Goal: Task Accomplishment & Management: Use online tool/utility

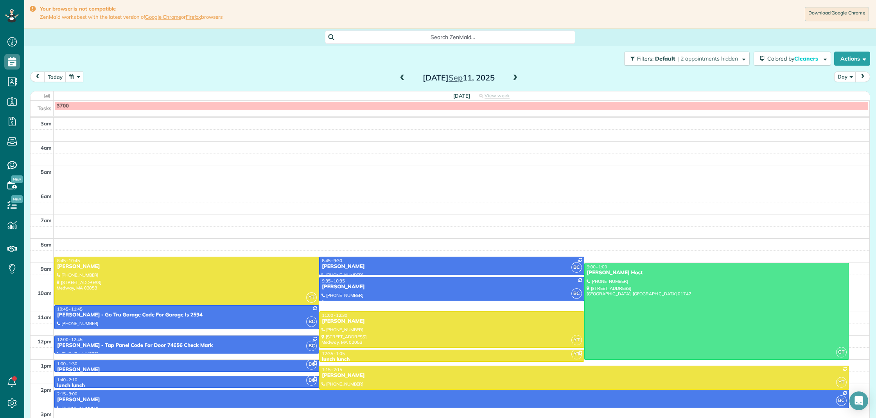
scroll to position [32, 0]
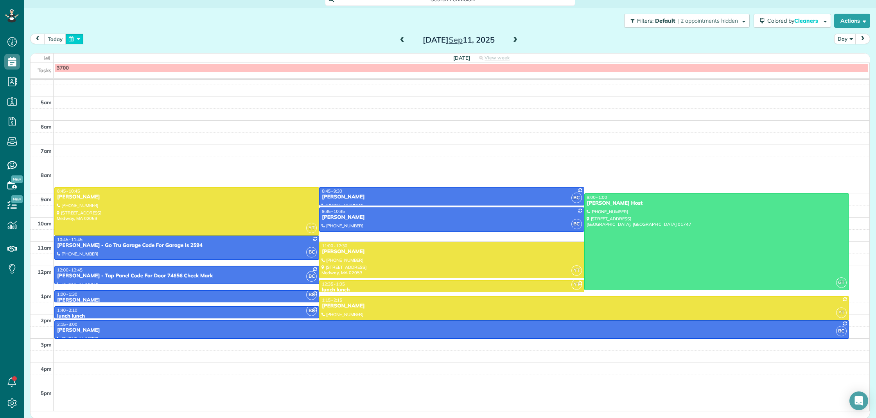
click at [72, 37] on button "button" at bounding box center [74, 39] width 18 height 11
click at [107, 93] on link "15" at bounding box center [104, 91] width 11 height 11
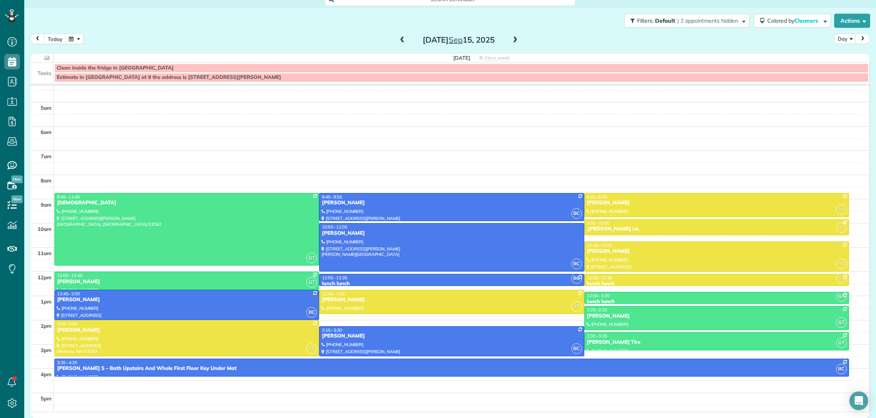
click at [130, 77] on span "Estimate in [GEOGRAPHIC_DATA] at 9 the address is [STREET_ADDRESS][PERSON_NAME]" at bounding box center [169, 77] width 224 height 6
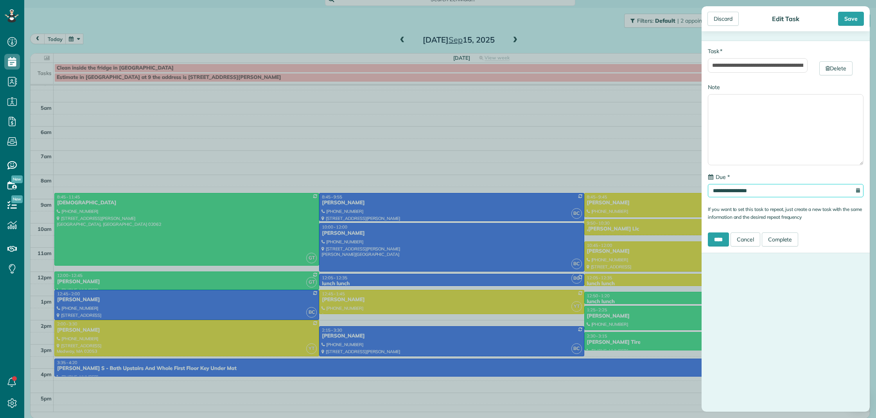
click at [771, 190] on input "**********" at bounding box center [786, 190] width 156 height 13
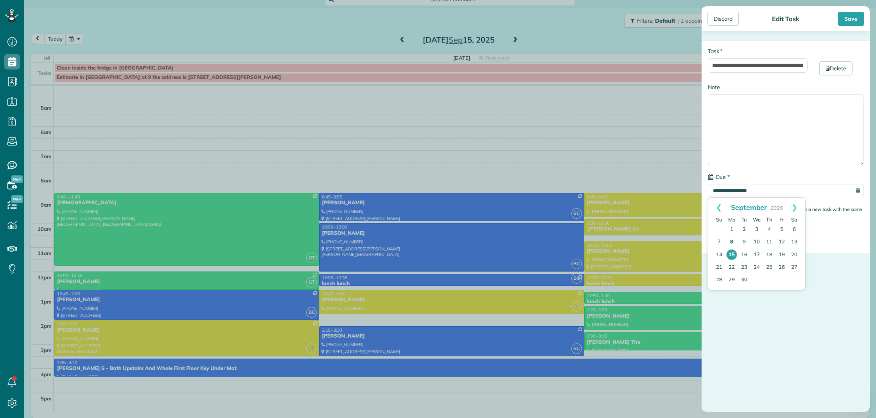
drag, startPoint x: 746, startPoint y: 252, endPoint x: 734, endPoint y: 248, distance: 12.9
click at [746, 252] on link "16" at bounding box center [744, 255] width 13 height 13
type input "**********"
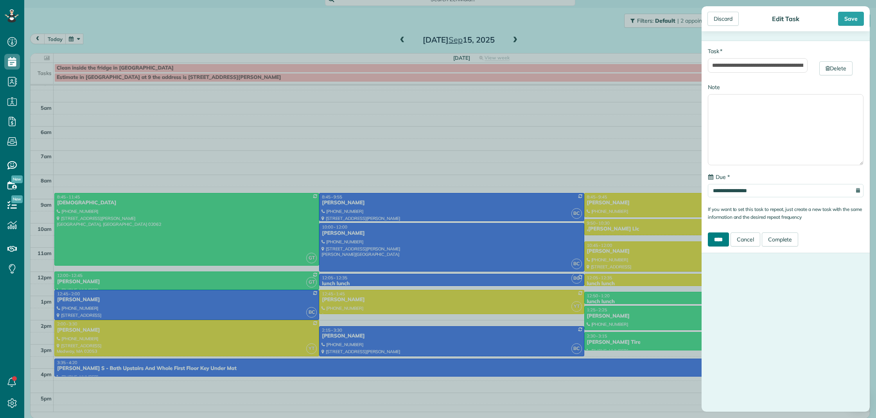
click at [723, 241] on input "****" at bounding box center [718, 240] width 21 height 14
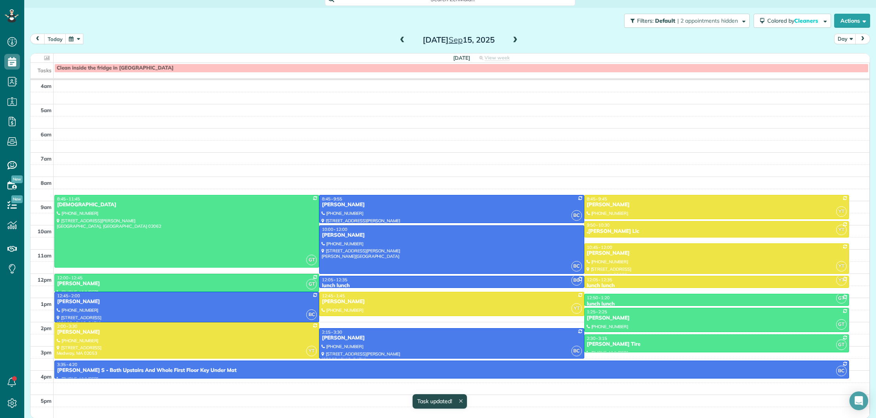
scroll to position [24, 0]
click at [853, 26] on button "Actions" at bounding box center [852, 21] width 36 height 14
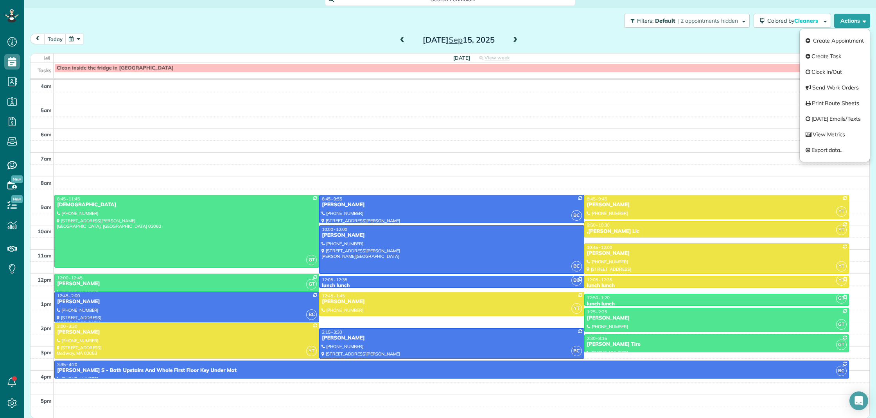
drag, startPoint x: 853, startPoint y: 26, endPoint x: 717, endPoint y: 145, distance: 180.7
click at [853, 26] on button "Actions" at bounding box center [852, 21] width 36 height 14
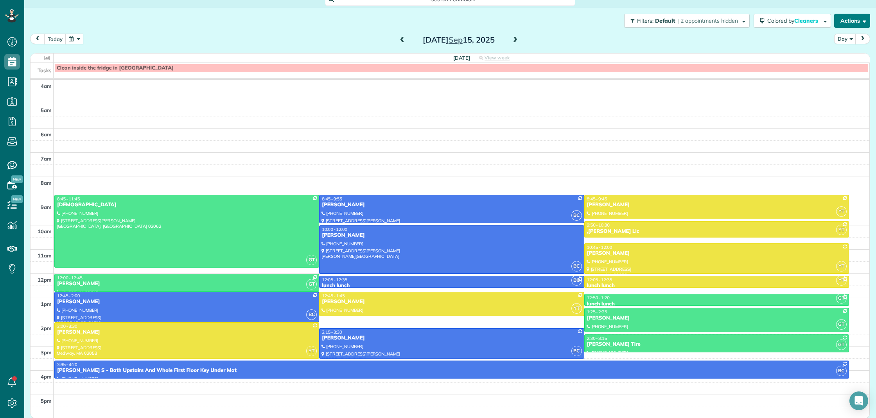
click at [849, 25] on button "Actions" at bounding box center [852, 21] width 36 height 14
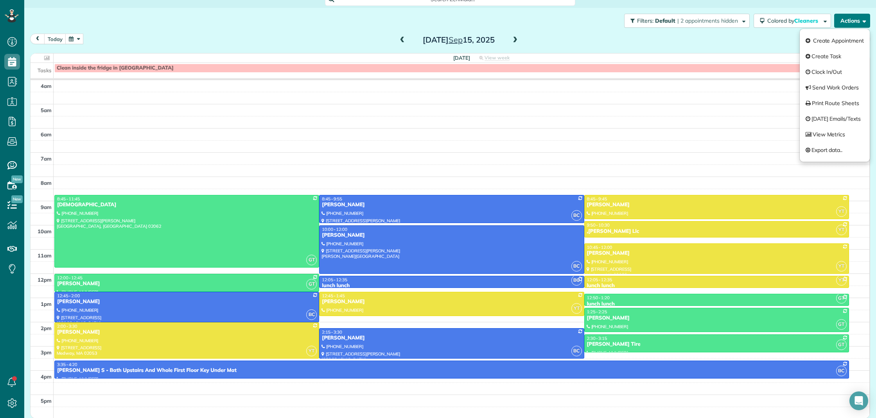
click at [849, 25] on button "Actions" at bounding box center [852, 21] width 36 height 14
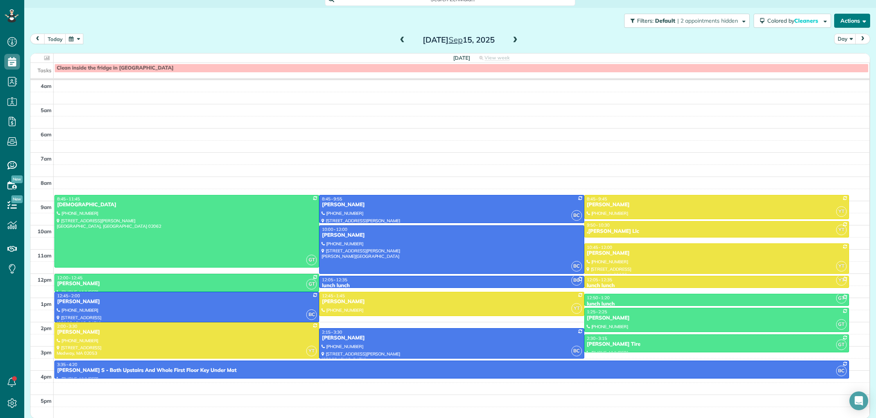
click at [839, 21] on button "Actions" at bounding box center [852, 21] width 36 height 14
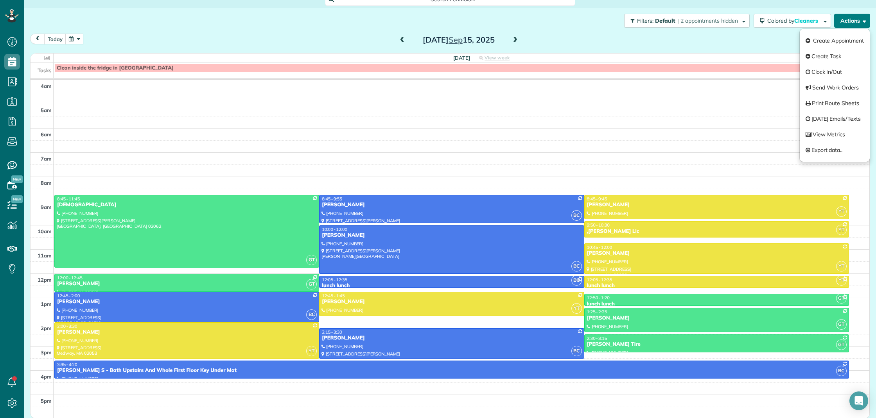
click at [839, 21] on button "Actions" at bounding box center [852, 21] width 36 height 14
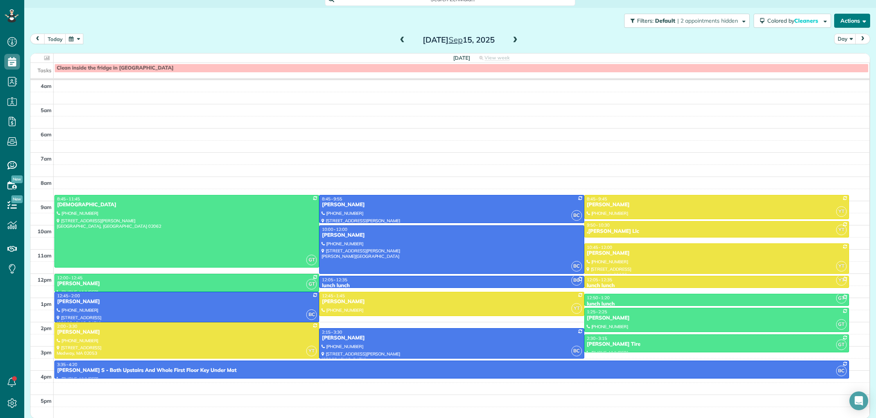
click at [859, 23] on button "Actions" at bounding box center [852, 21] width 36 height 14
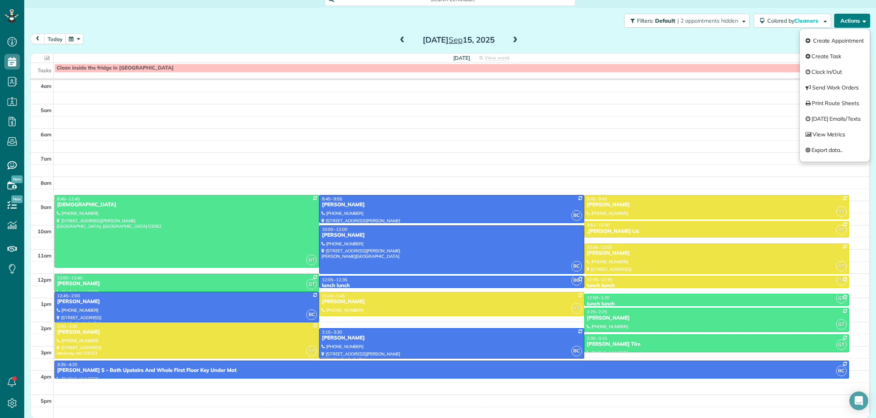
click at [859, 23] on button "Actions" at bounding box center [852, 21] width 36 height 14
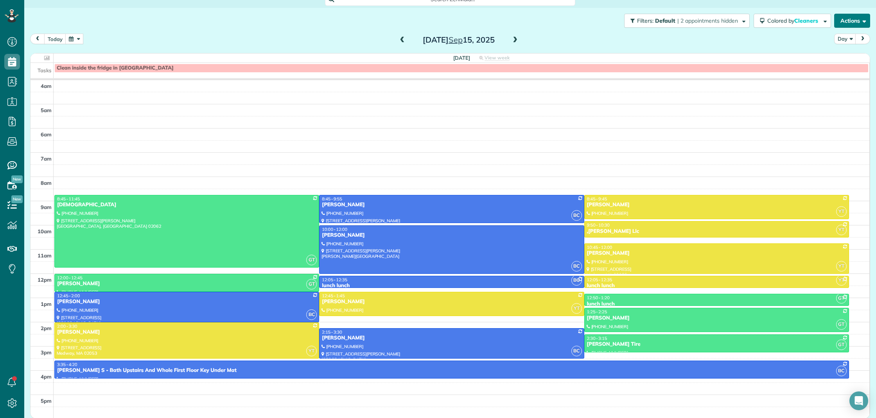
click at [855, 22] on button "Actions" at bounding box center [852, 21] width 36 height 14
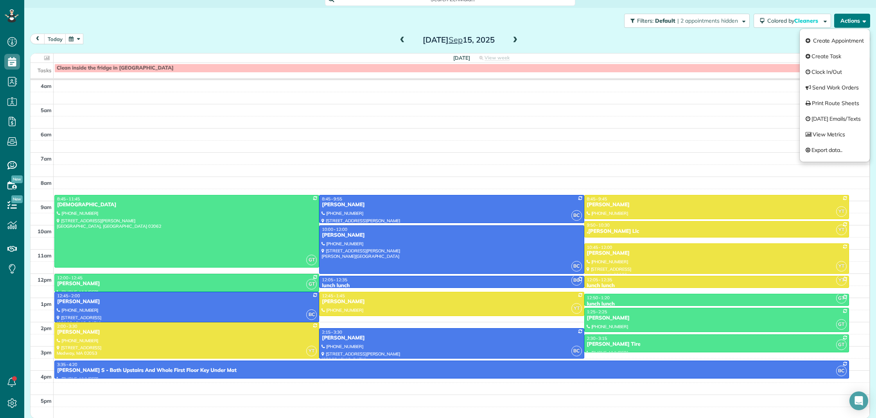
click at [855, 22] on button "Actions" at bounding box center [852, 21] width 36 height 14
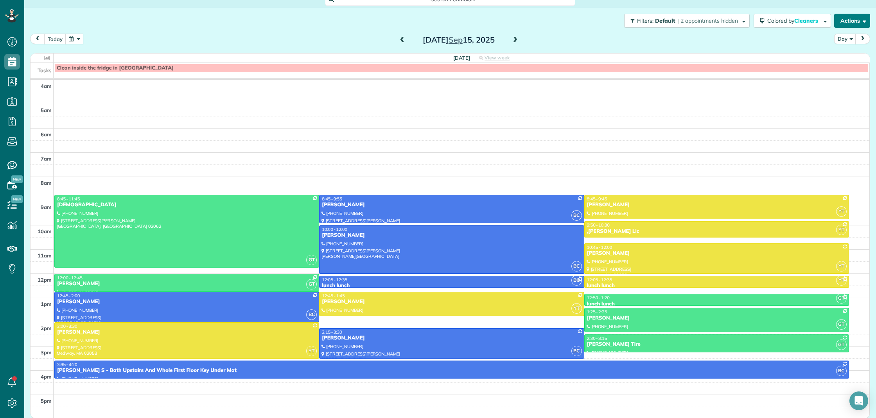
click at [857, 21] on button "Actions" at bounding box center [852, 21] width 36 height 14
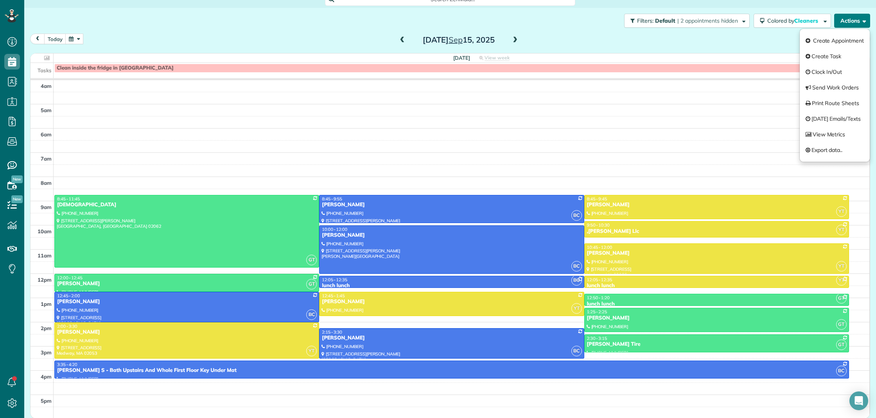
click at [857, 21] on button "Actions" at bounding box center [852, 21] width 36 height 14
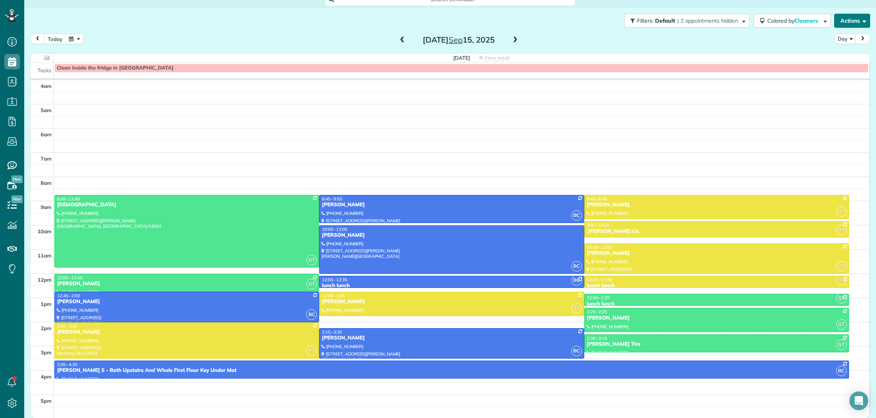
click at [850, 21] on button "Actions" at bounding box center [852, 21] width 36 height 14
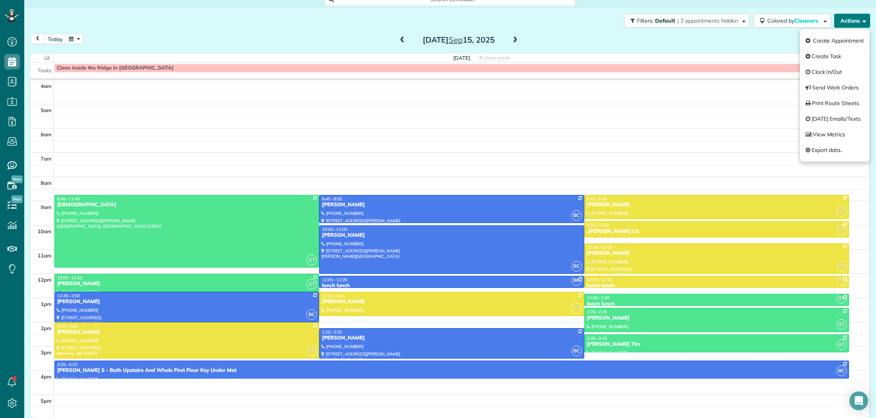
click at [850, 21] on button "Actions" at bounding box center [852, 21] width 36 height 14
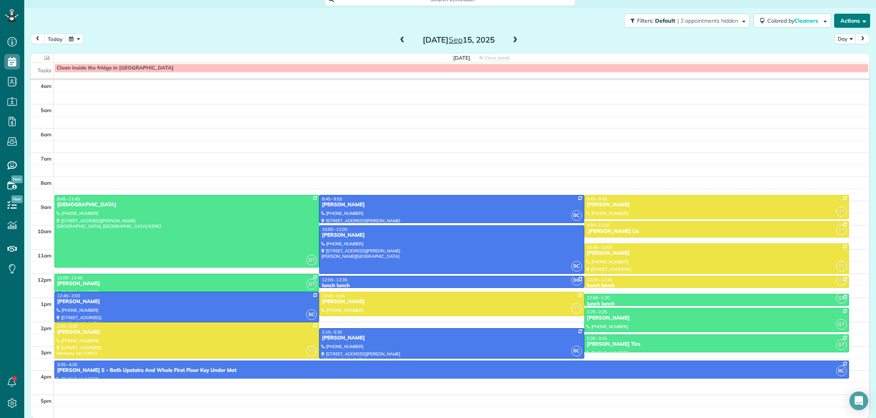
click at [857, 23] on button "Actions" at bounding box center [852, 21] width 36 height 14
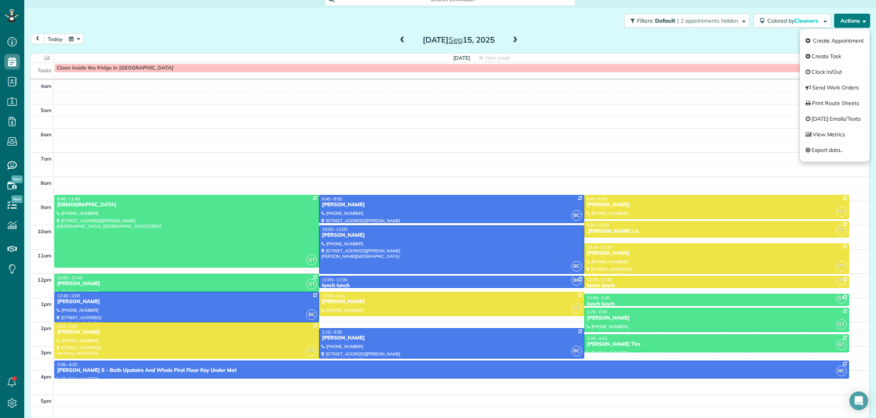
click at [857, 23] on button "Actions" at bounding box center [852, 21] width 36 height 14
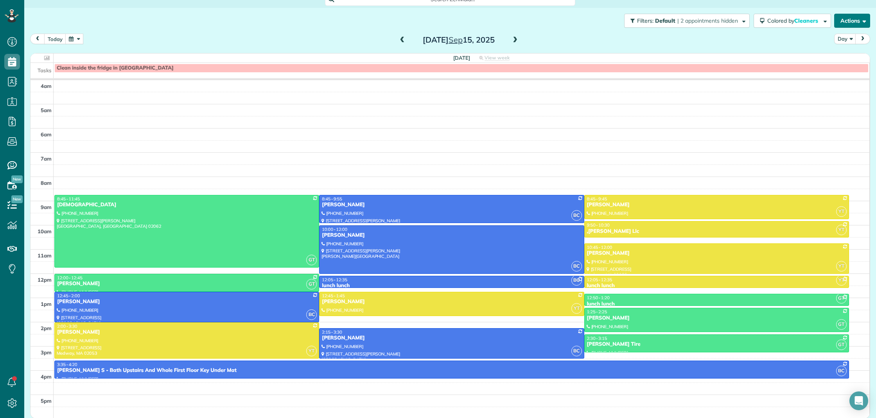
click at [856, 23] on button "Actions" at bounding box center [852, 21] width 36 height 14
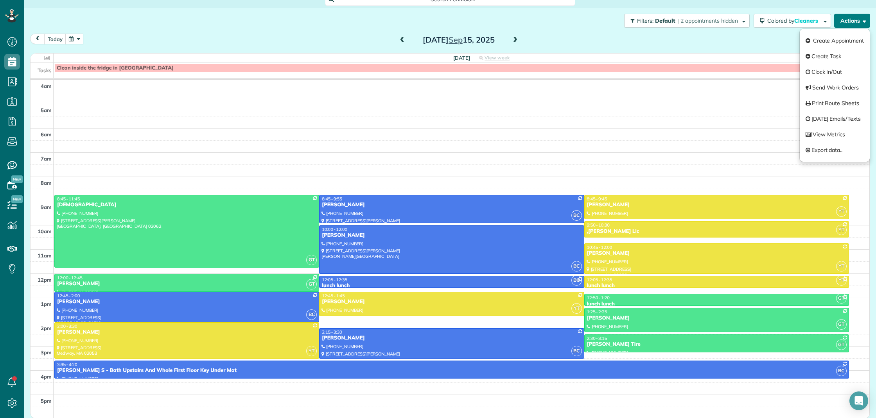
click at [856, 23] on button "Actions" at bounding box center [852, 21] width 36 height 14
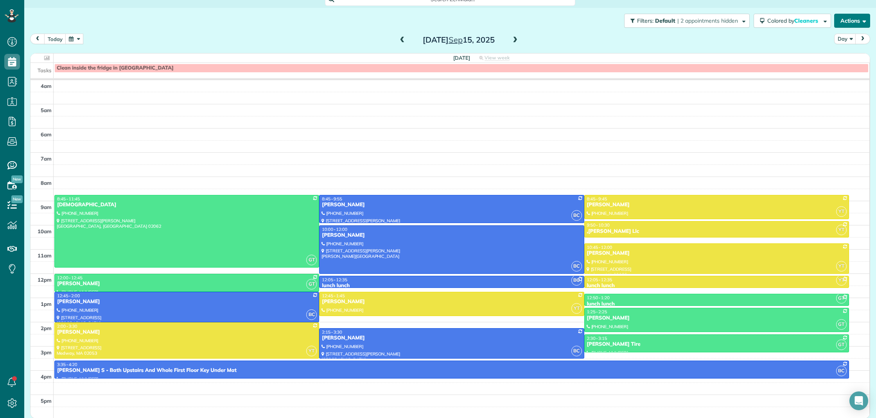
click at [856, 23] on button "Actions" at bounding box center [852, 21] width 36 height 14
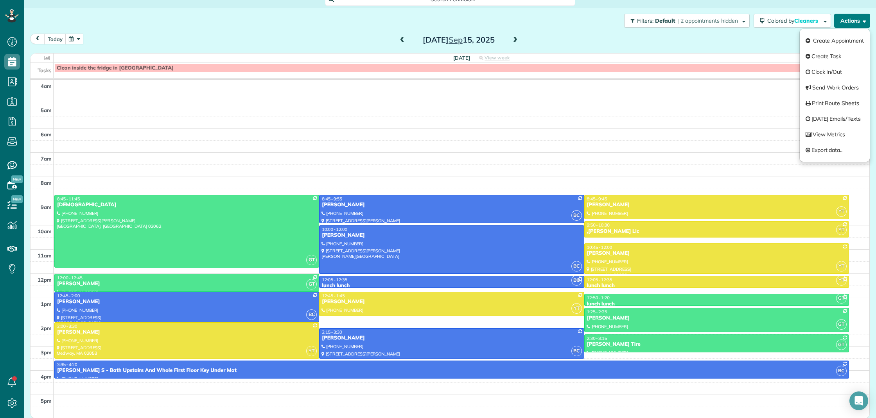
click at [856, 23] on button "Actions" at bounding box center [852, 21] width 36 height 14
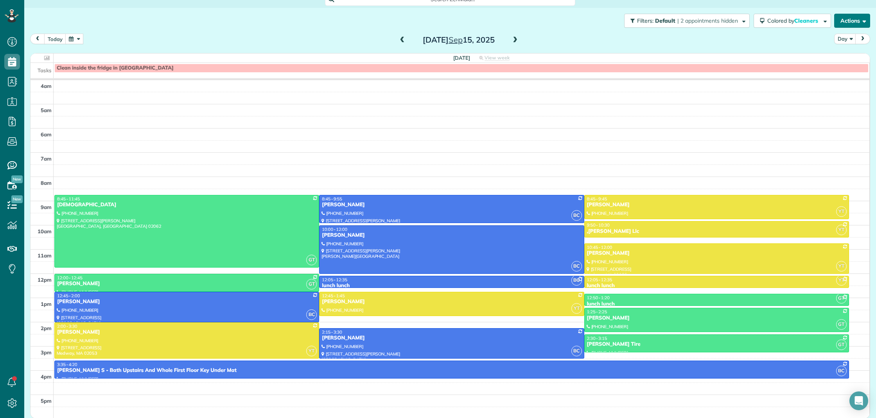
click at [861, 20] on span "button" at bounding box center [863, 21] width 6 height 6
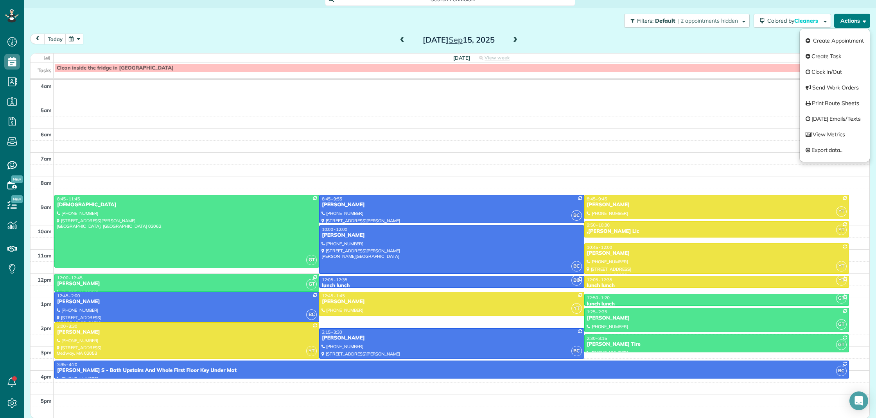
drag, startPoint x: 861, startPoint y: 20, endPoint x: 854, endPoint y: 24, distance: 7.9
click at [861, 20] on span "button" at bounding box center [863, 21] width 6 height 6
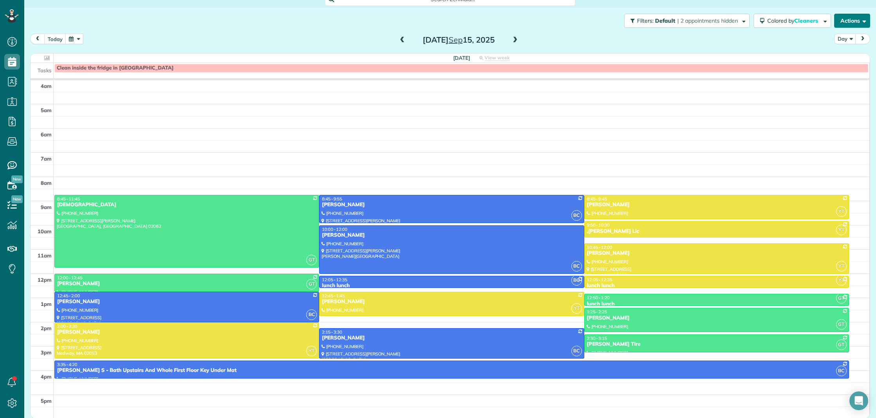
click at [854, 24] on button "Actions" at bounding box center [852, 21] width 36 height 14
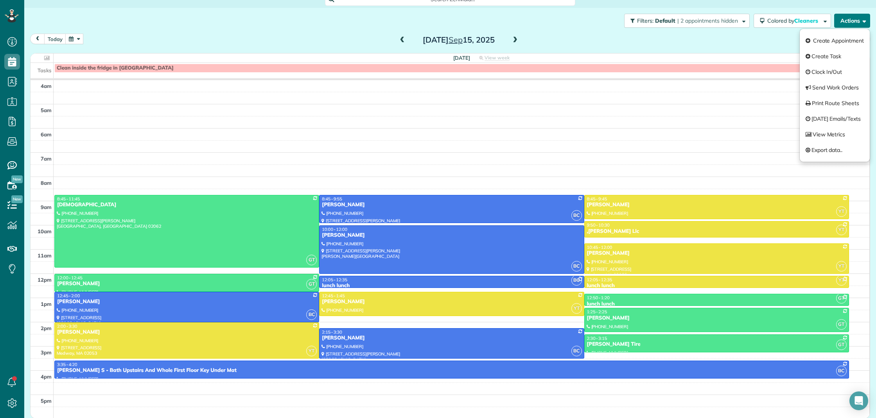
click at [854, 24] on button "Actions" at bounding box center [852, 21] width 36 height 14
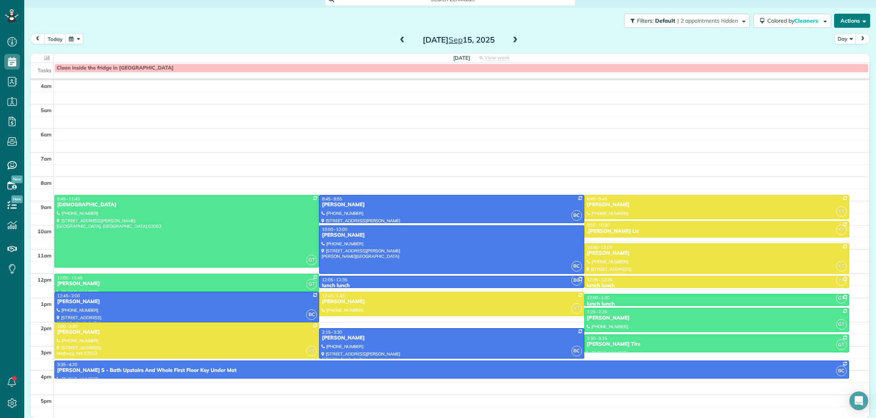
click at [854, 24] on button "Actions" at bounding box center [852, 21] width 36 height 14
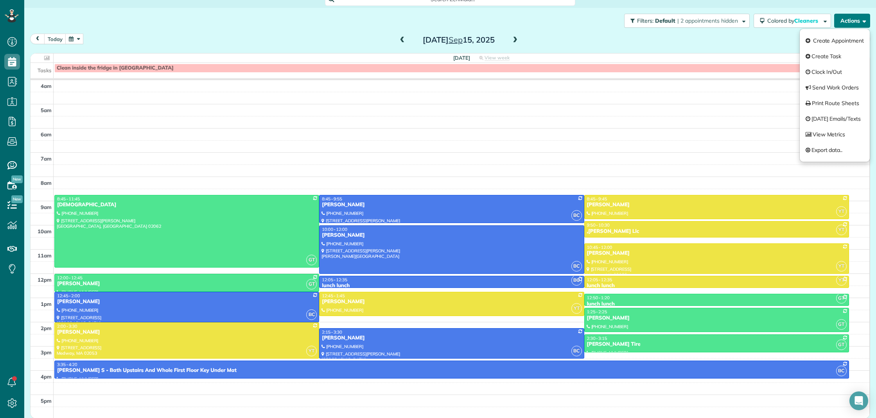
click at [854, 24] on button "Actions" at bounding box center [852, 21] width 36 height 14
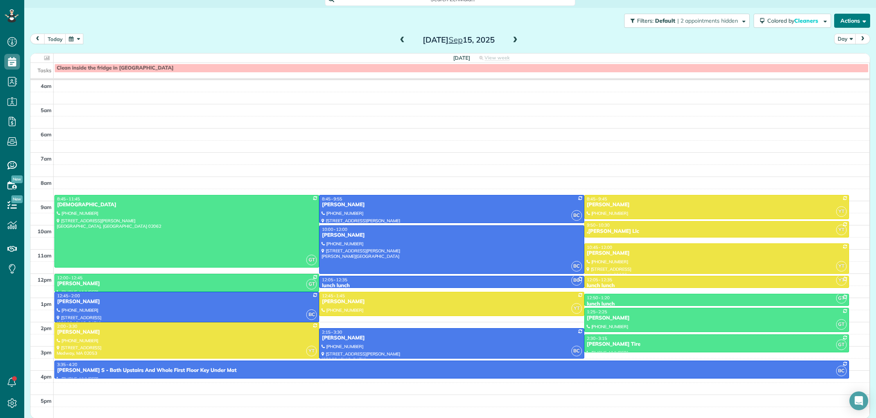
click at [851, 22] on button "Actions" at bounding box center [852, 21] width 36 height 14
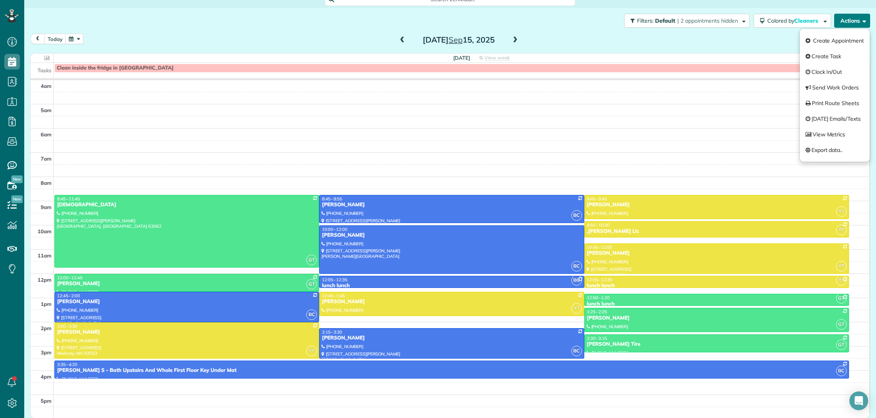
click at [851, 22] on button "Actions" at bounding box center [852, 21] width 36 height 14
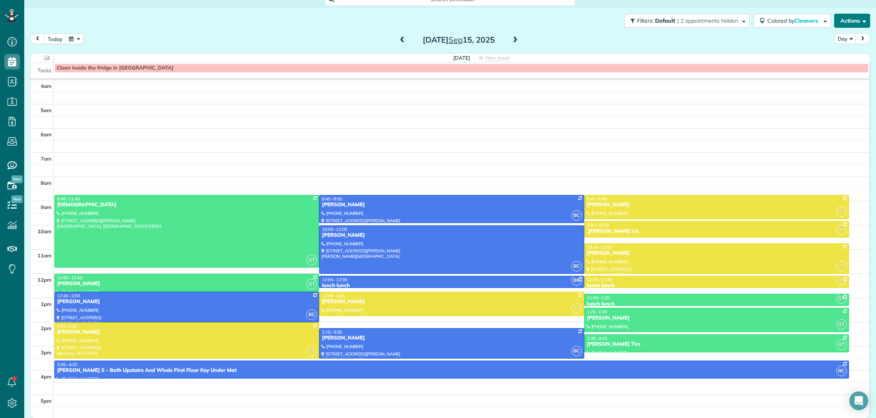
click at [855, 23] on button "Actions" at bounding box center [852, 21] width 36 height 14
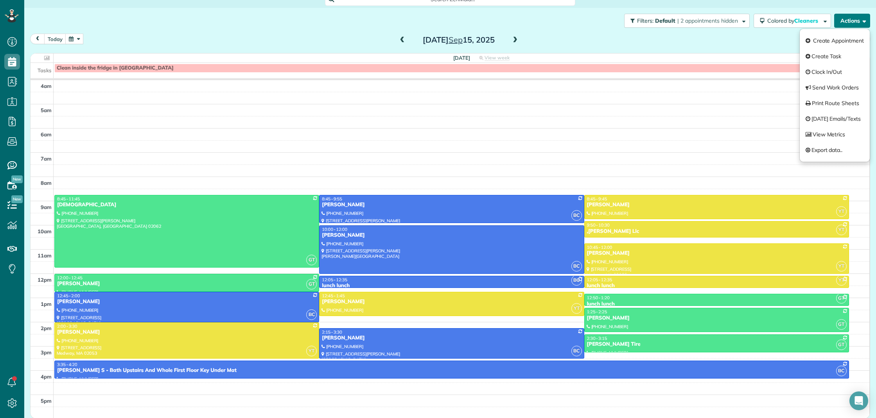
click at [855, 23] on button "Actions" at bounding box center [852, 21] width 36 height 14
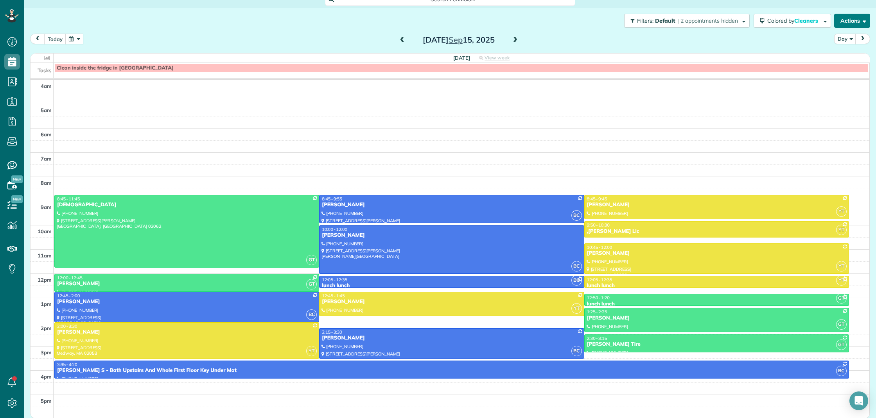
click at [849, 18] on button "Actions" at bounding box center [852, 21] width 36 height 14
click at [850, 19] on button "Actions" at bounding box center [852, 21] width 36 height 14
click at [844, 25] on button "Actions" at bounding box center [852, 21] width 36 height 14
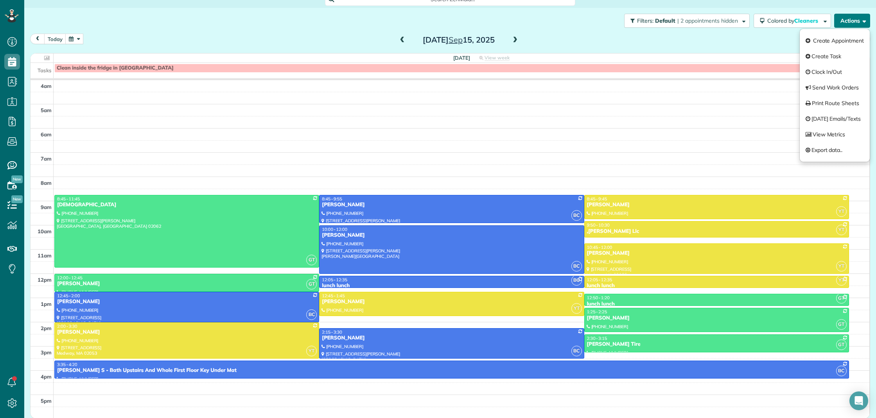
click at [844, 25] on button "Actions" at bounding box center [852, 21] width 36 height 14
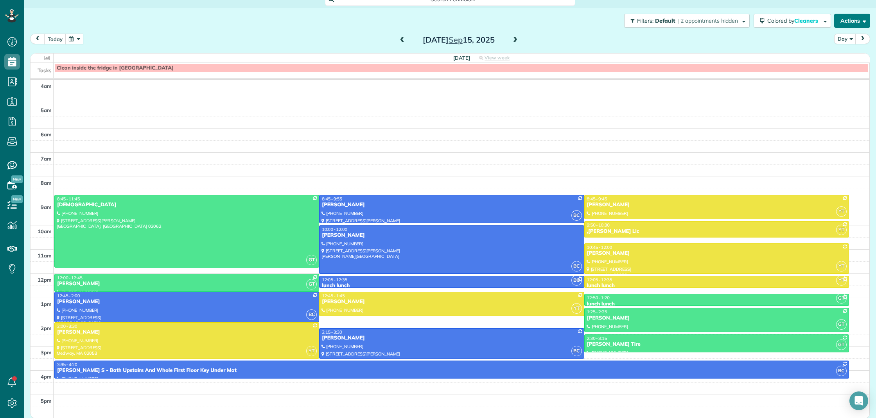
click at [853, 23] on button "Actions" at bounding box center [852, 21] width 36 height 14
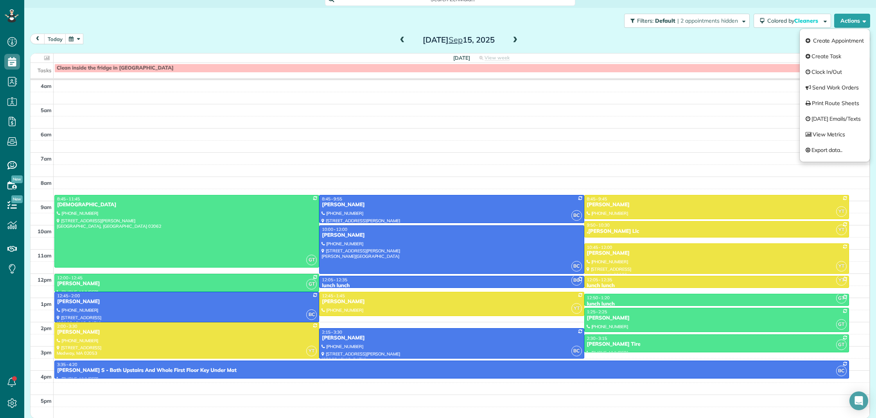
drag, startPoint x: 853, startPoint y: 23, endPoint x: 835, endPoint y: 48, distance: 30.7
click at [853, 23] on button "Actions" at bounding box center [852, 21] width 36 height 14
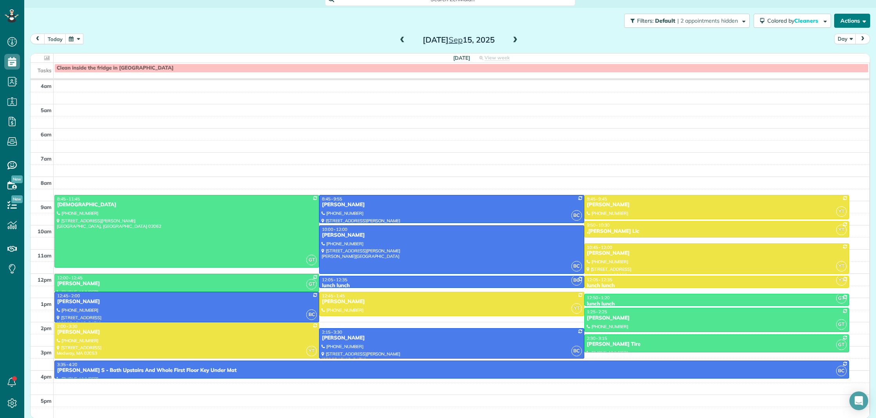
click at [850, 26] on button "Actions" at bounding box center [852, 21] width 36 height 14
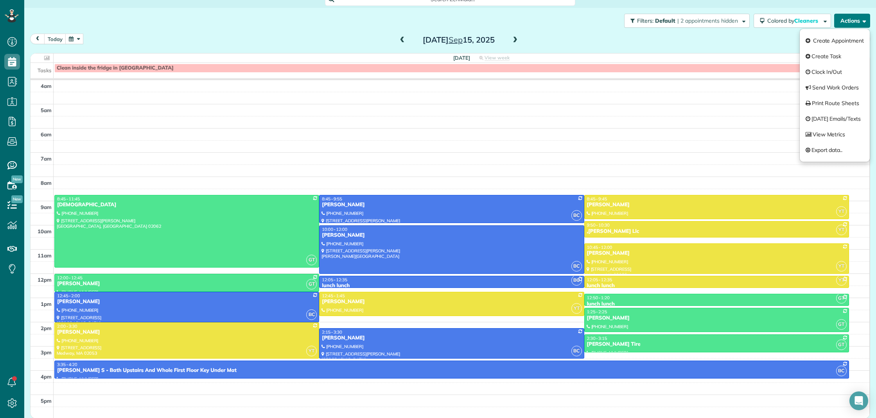
click at [850, 26] on button "Actions" at bounding box center [852, 21] width 36 height 14
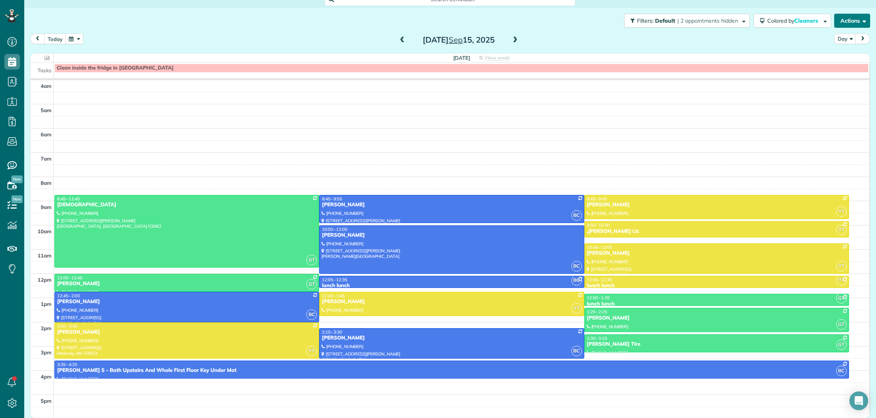
click at [850, 24] on button "Actions" at bounding box center [852, 21] width 36 height 14
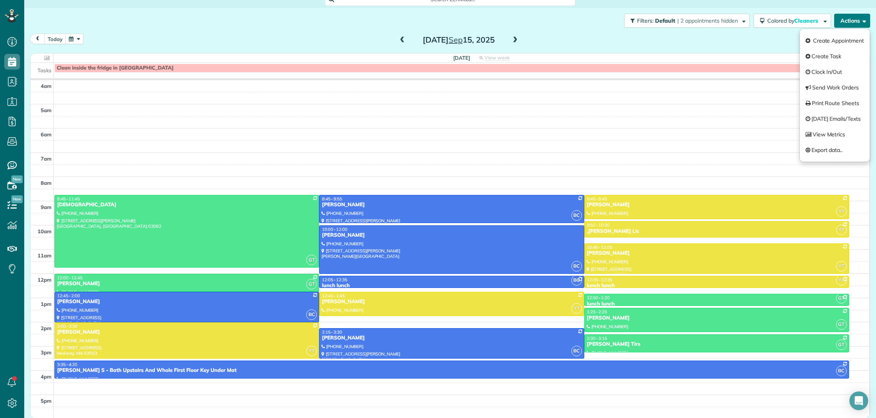
click at [850, 24] on button "Actions" at bounding box center [852, 21] width 36 height 14
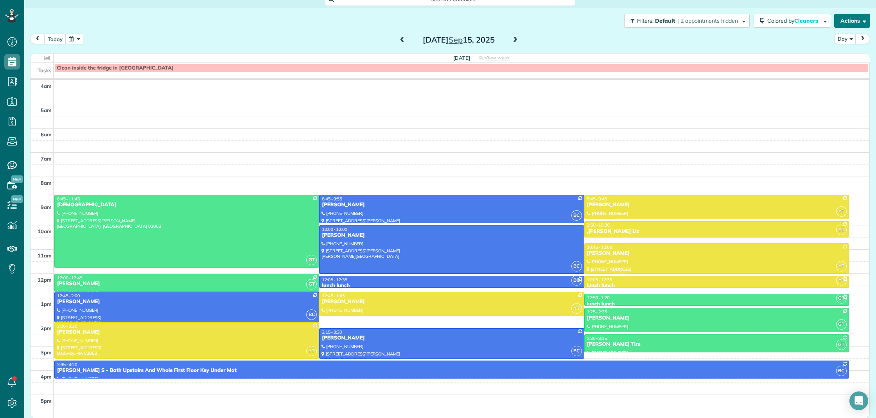
click at [858, 22] on button "Actions" at bounding box center [852, 21] width 36 height 14
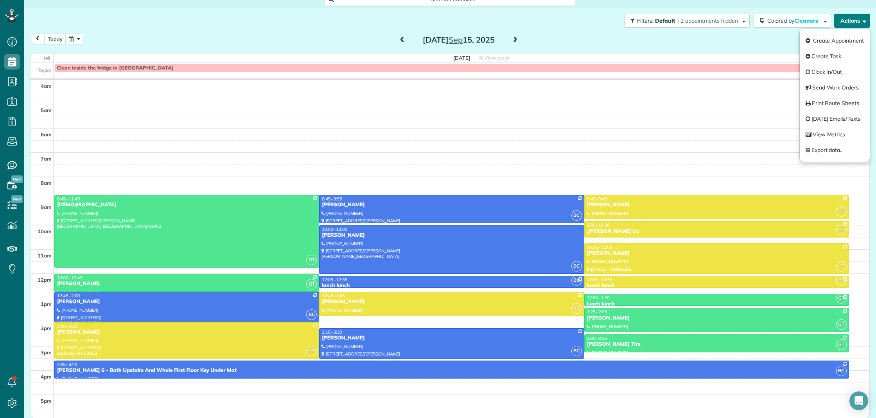
click at [858, 22] on button "Actions" at bounding box center [852, 21] width 36 height 14
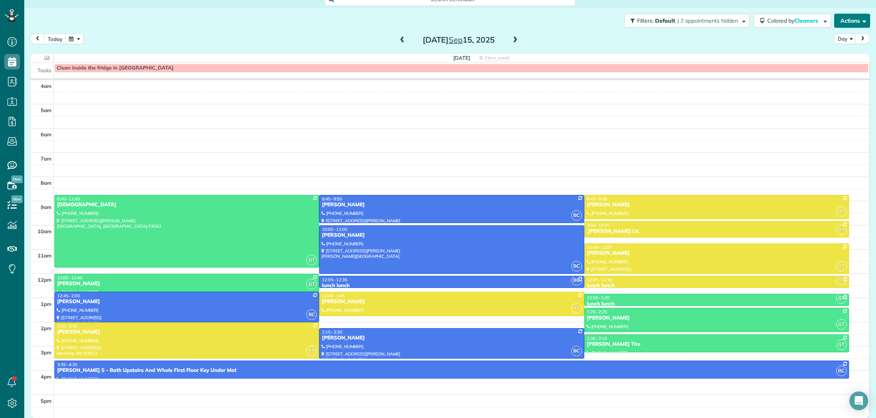
click at [859, 20] on button "Actions" at bounding box center [852, 21] width 36 height 14
click at [858, 20] on button "Actions" at bounding box center [852, 21] width 36 height 14
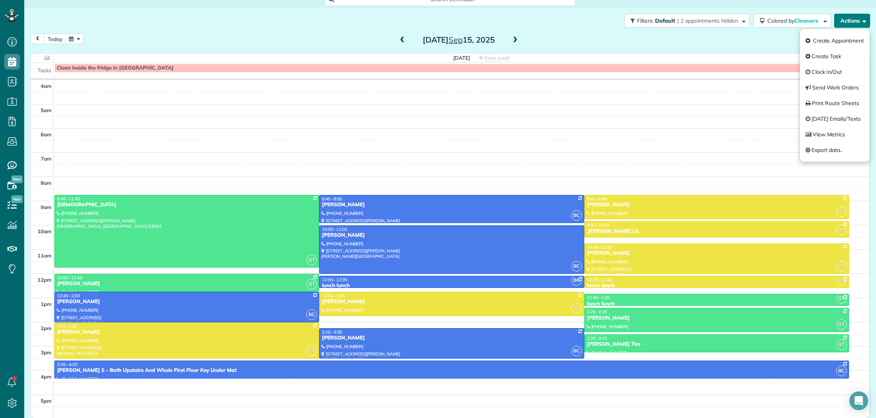
click at [858, 20] on button "Actions" at bounding box center [852, 21] width 36 height 14
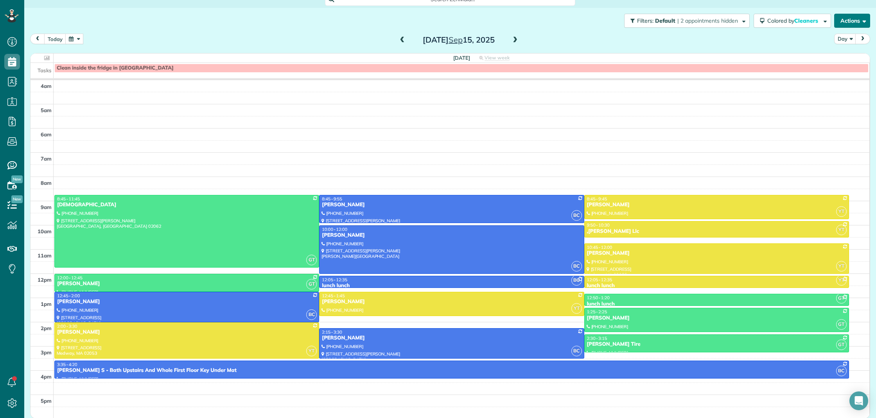
click at [858, 20] on button "Actions" at bounding box center [852, 21] width 36 height 14
click at [856, 23] on button "Actions" at bounding box center [852, 21] width 36 height 14
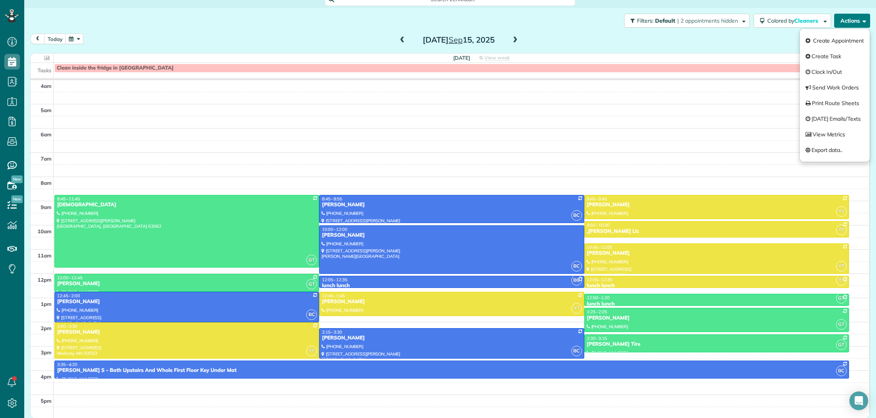
click at [856, 23] on button "Actions" at bounding box center [852, 21] width 36 height 14
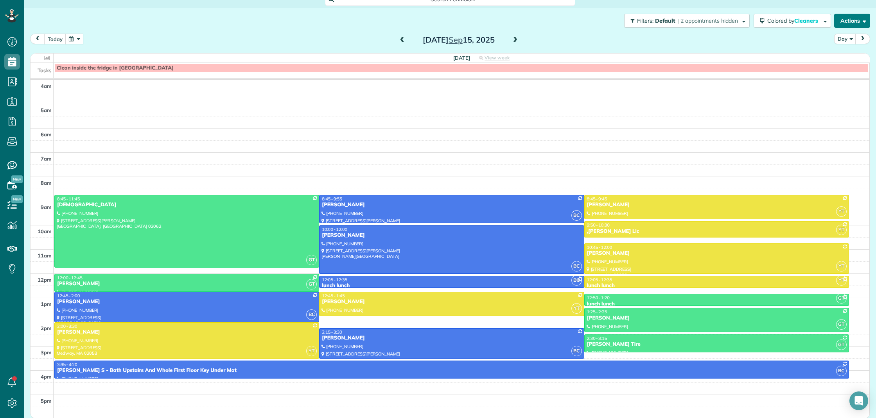
click at [856, 22] on button "Actions" at bounding box center [852, 21] width 36 height 14
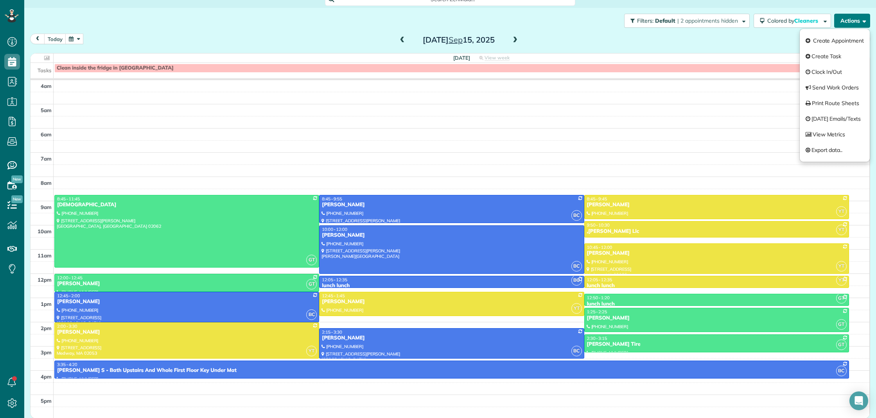
click at [856, 22] on button "Actions" at bounding box center [852, 21] width 36 height 14
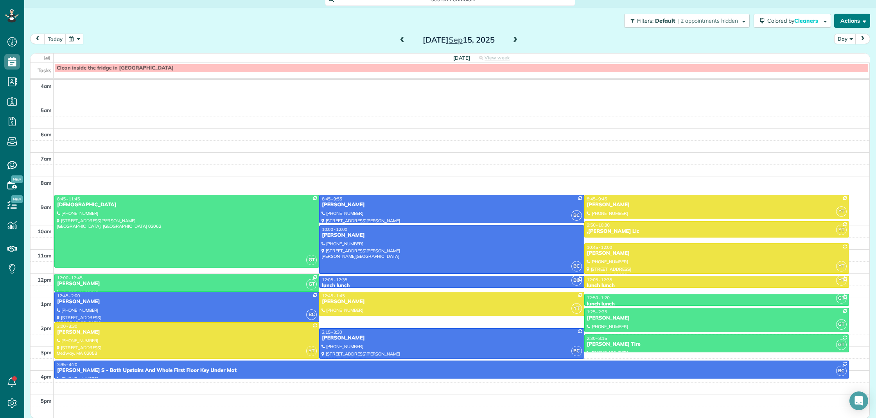
click at [853, 24] on button "Actions" at bounding box center [852, 21] width 36 height 14
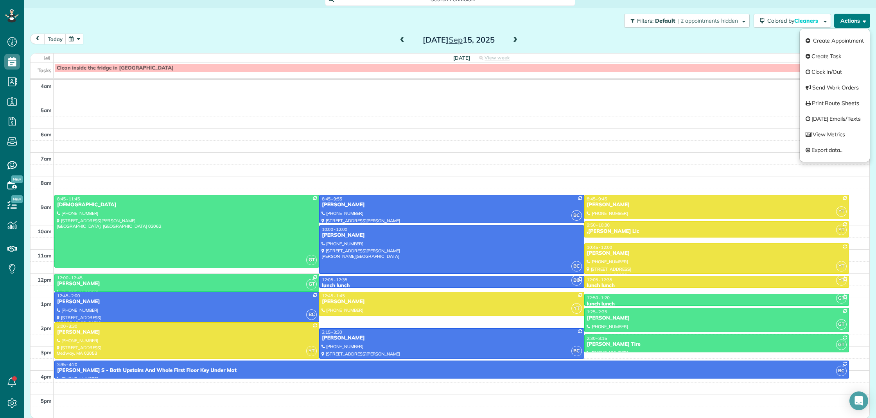
click at [853, 24] on button "Actions" at bounding box center [852, 21] width 36 height 14
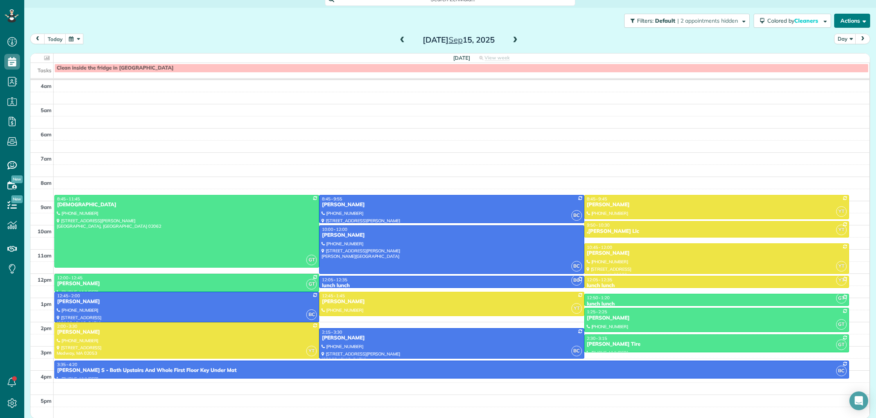
click at [853, 23] on button "Actions" at bounding box center [852, 21] width 36 height 14
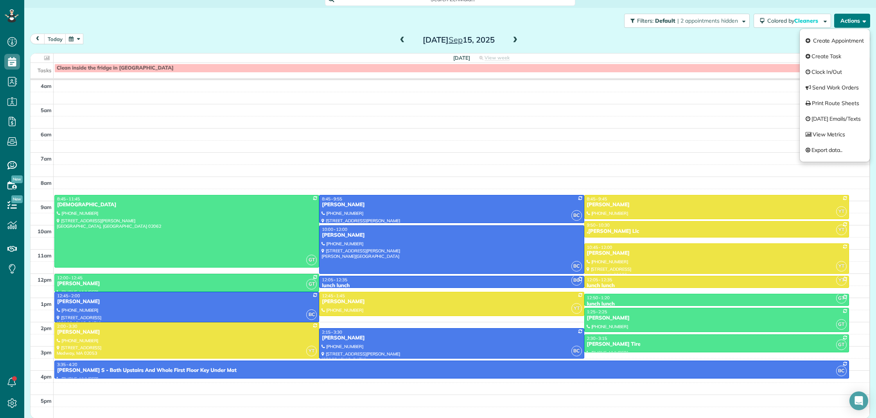
click at [853, 23] on button "Actions" at bounding box center [852, 21] width 36 height 14
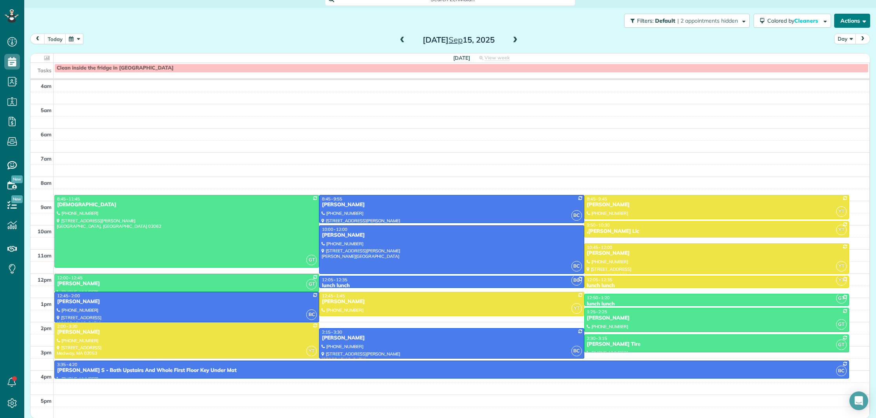
click at [853, 23] on button "Actions" at bounding box center [852, 21] width 36 height 14
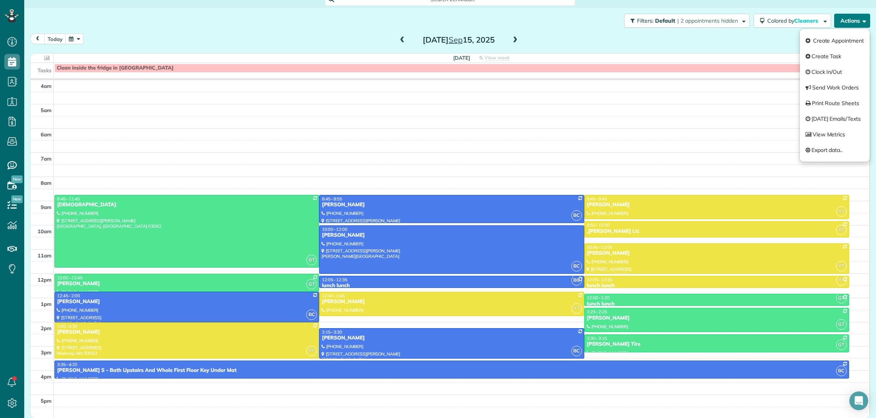
click at [853, 23] on button "Actions" at bounding box center [852, 21] width 36 height 14
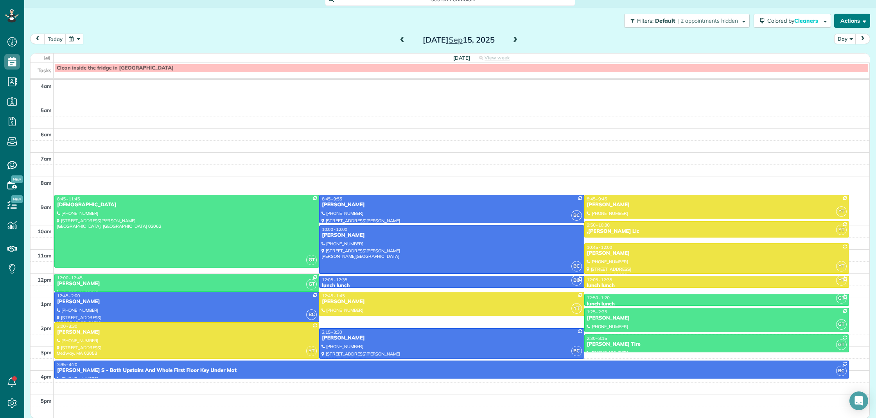
click at [853, 23] on button "Actions" at bounding box center [852, 21] width 36 height 14
click at [851, 23] on button "Actions" at bounding box center [852, 21] width 36 height 14
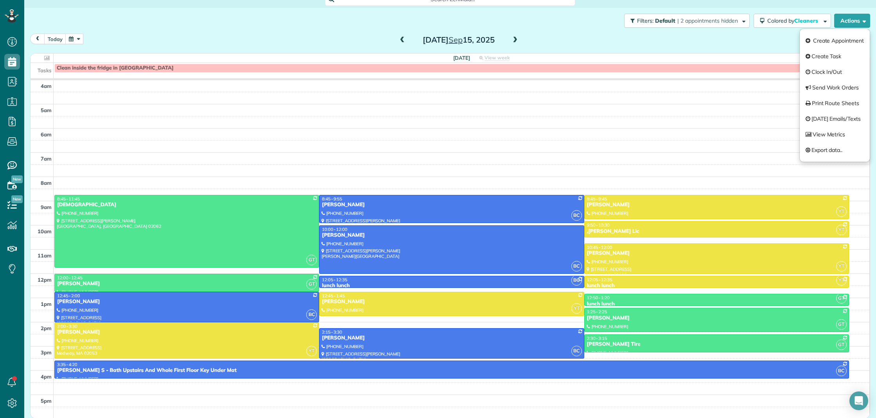
drag, startPoint x: 851, startPoint y: 23, endPoint x: 842, endPoint y: 37, distance: 17.0
click at [851, 23] on button "Actions" at bounding box center [852, 21] width 36 height 14
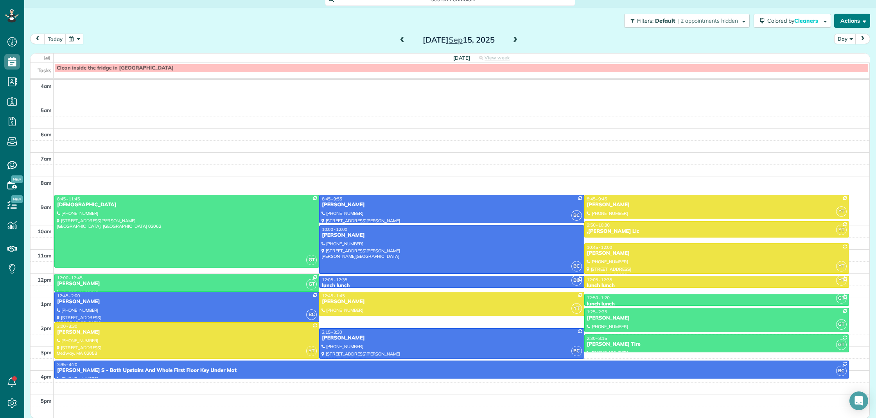
click at [848, 20] on button "Actions" at bounding box center [852, 21] width 36 height 14
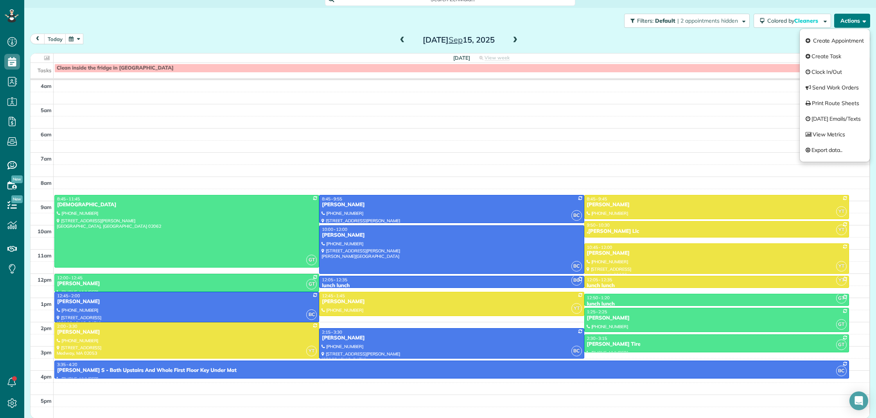
click at [848, 20] on button "Actions" at bounding box center [852, 21] width 36 height 14
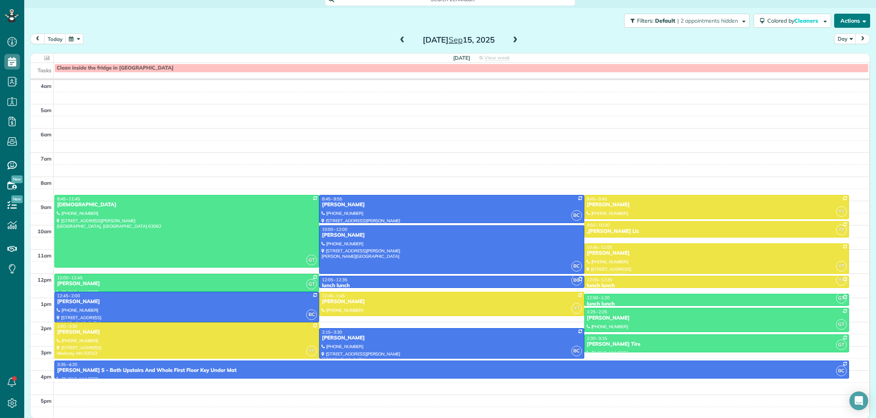
click at [851, 20] on button "Actions" at bounding box center [852, 21] width 36 height 14
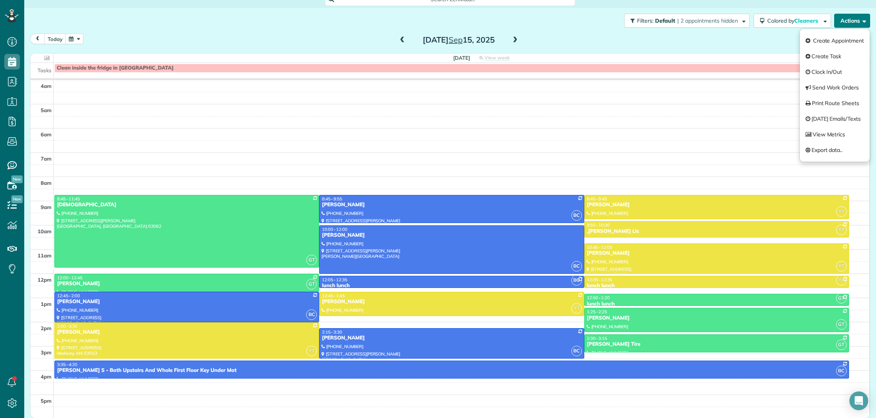
click at [851, 20] on button "Actions" at bounding box center [852, 21] width 36 height 14
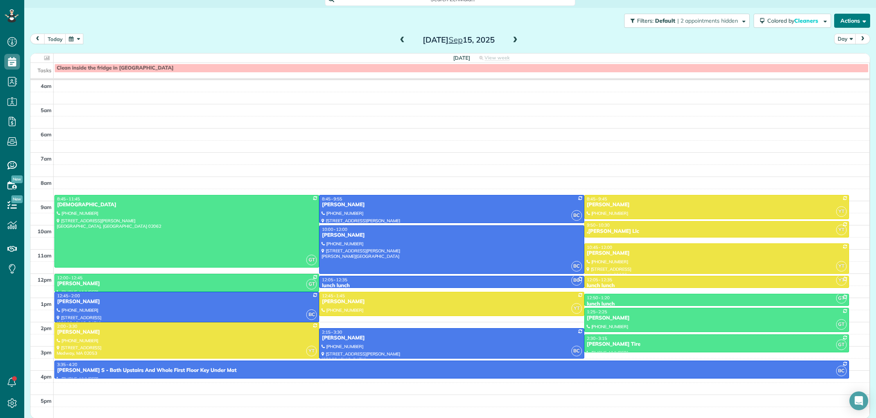
click at [855, 20] on button "Actions" at bounding box center [852, 21] width 36 height 14
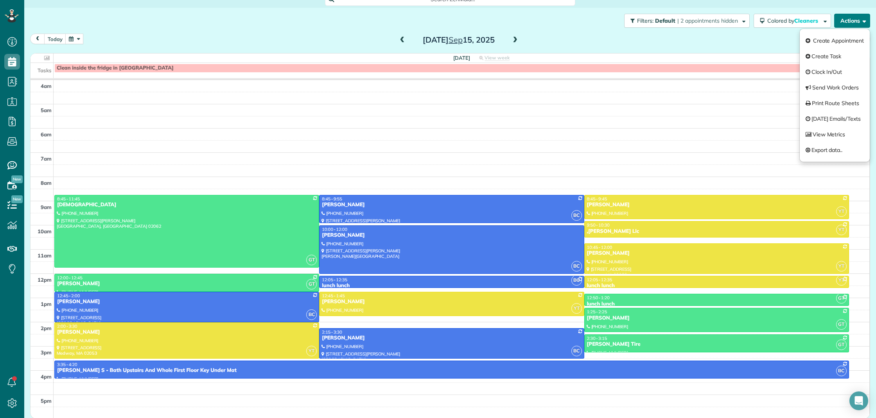
click at [855, 20] on button "Actions" at bounding box center [852, 21] width 36 height 14
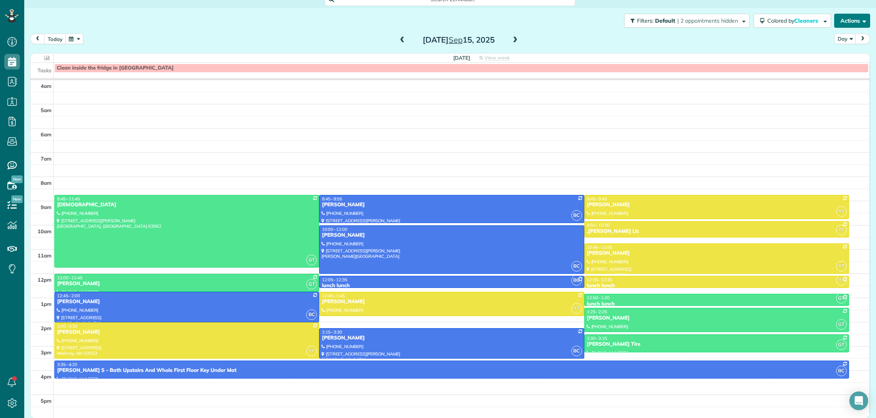
click at [853, 22] on button "Actions" at bounding box center [852, 21] width 36 height 14
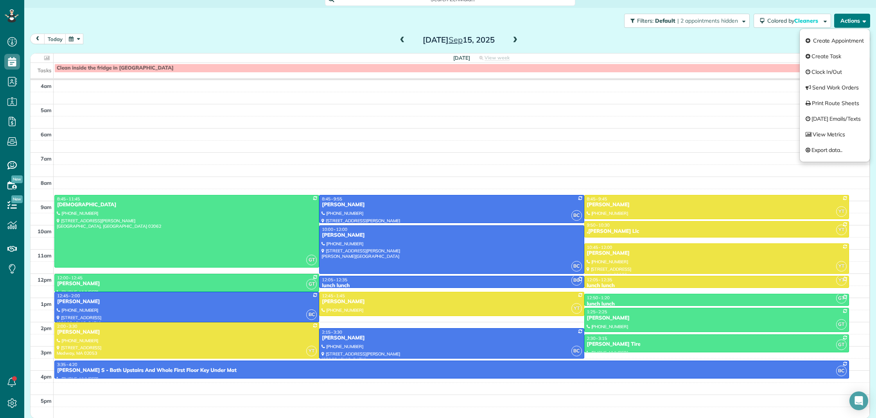
click at [853, 22] on button "Actions" at bounding box center [852, 21] width 36 height 14
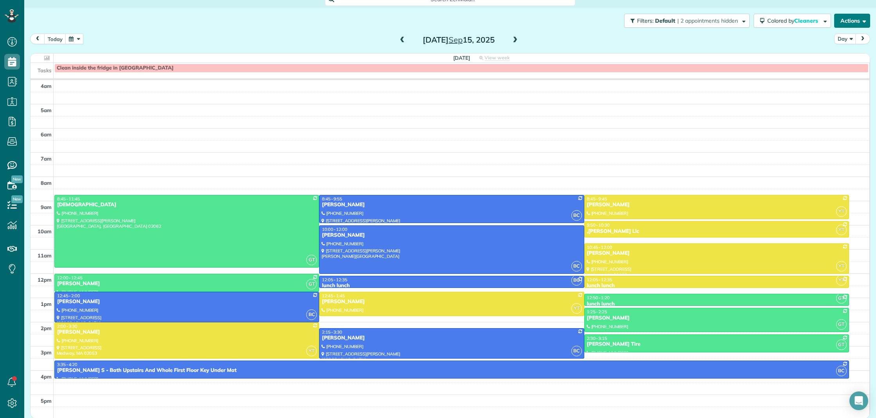
click at [853, 22] on button "Actions" at bounding box center [852, 21] width 36 height 14
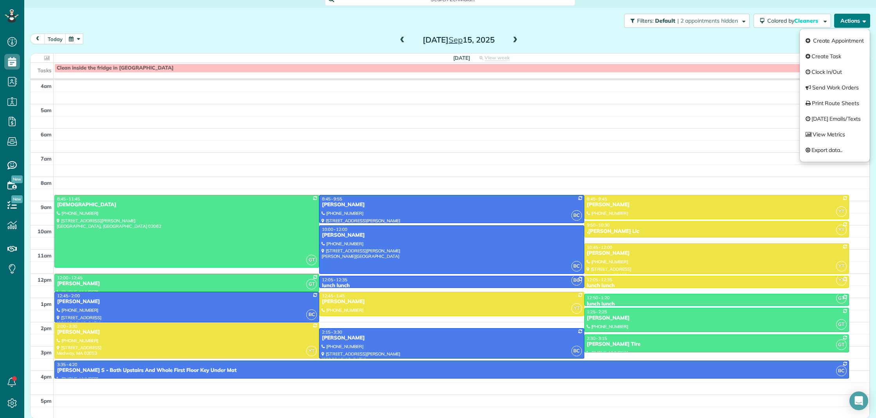
click at [853, 22] on button "Actions" at bounding box center [852, 21] width 36 height 14
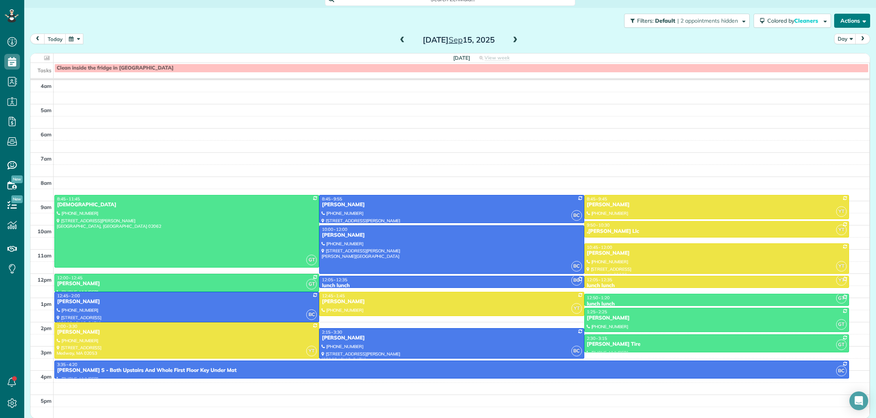
click at [853, 22] on button "Actions" at bounding box center [852, 21] width 36 height 14
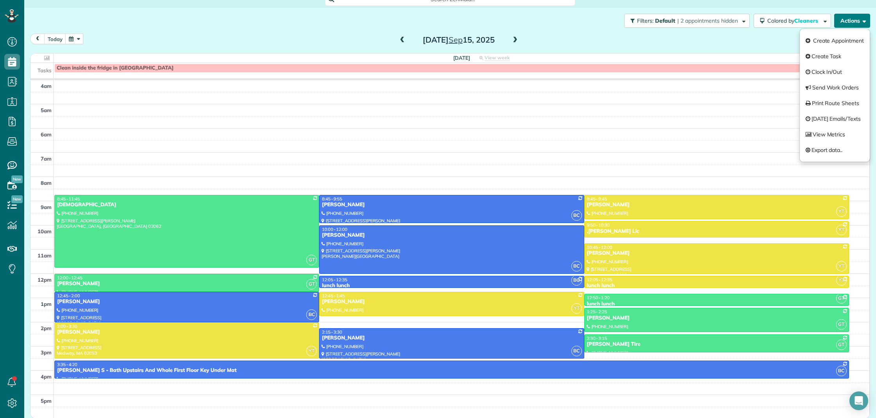
click at [853, 22] on button "Actions" at bounding box center [852, 21] width 36 height 14
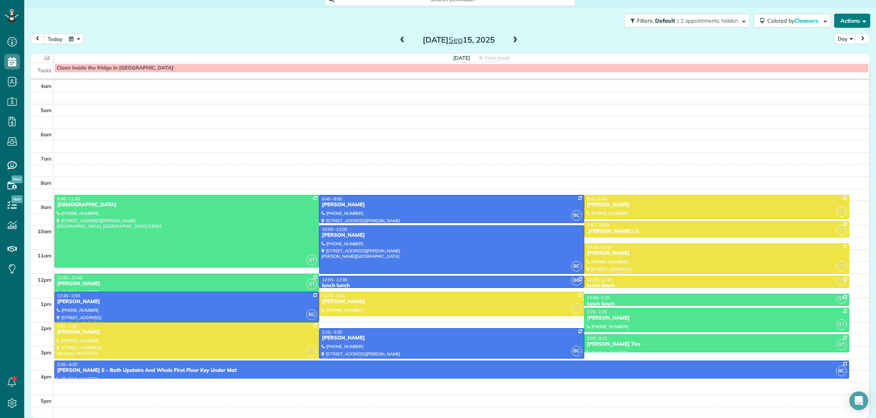
click at [853, 22] on button "Actions" at bounding box center [852, 21] width 36 height 14
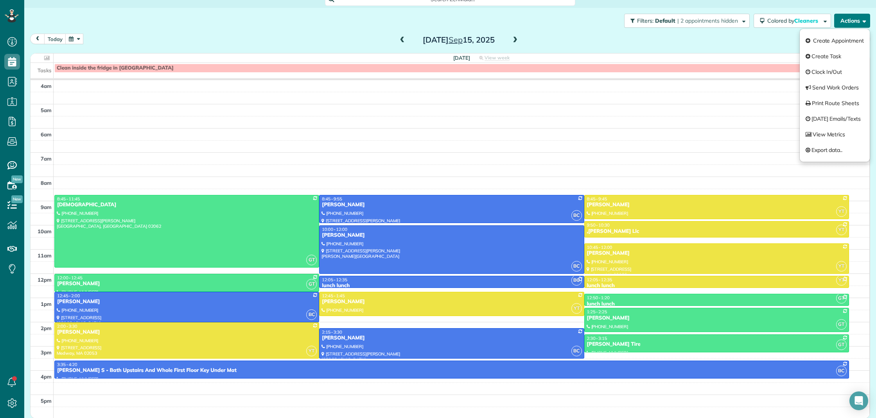
click at [853, 22] on button "Actions" at bounding box center [852, 21] width 36 height 14
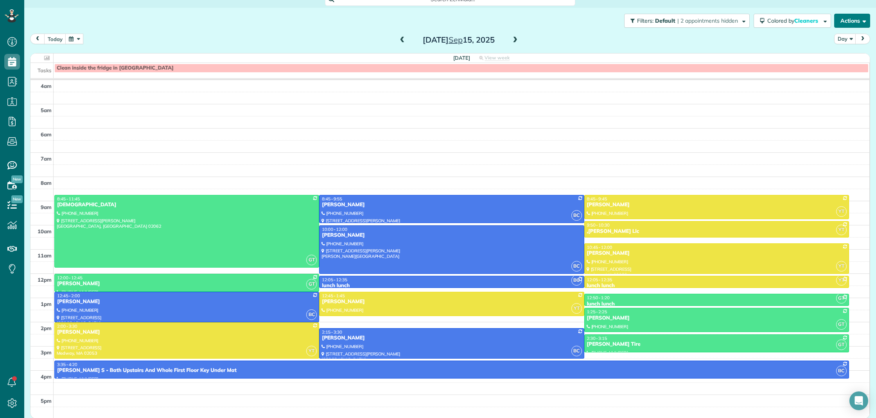
click at [848, 19] on button "Actions" at bounding box center [852, 21] width 36 height 14
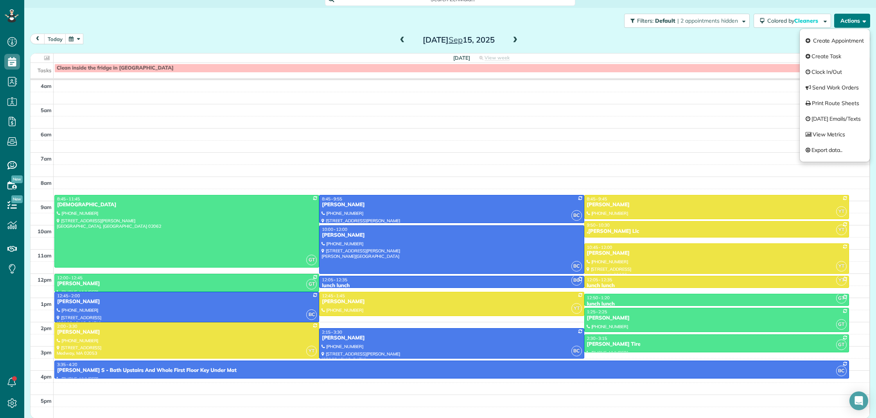
click at [848, 19] on button "Actions" at bounding box center [852, 21] width 36 height 14
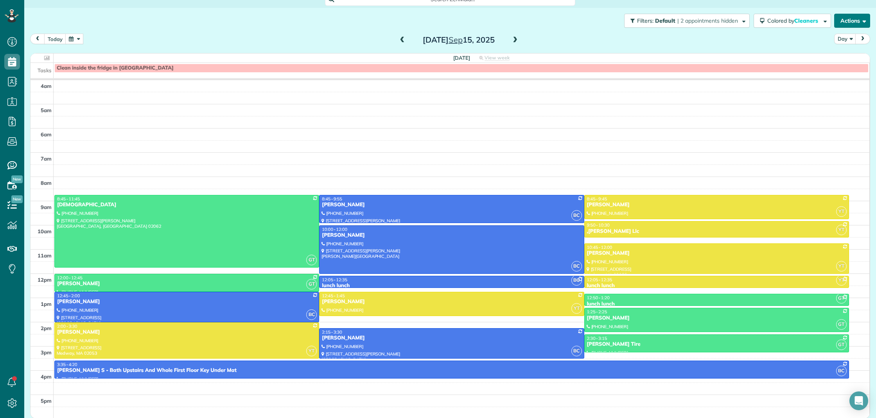
click at [845, 22] on button "Actions" at bounding box center [852, 21] width 36 height 14
click at [843, 23] on button "Actions" at bounding box center [852, 21] width 36 height 14
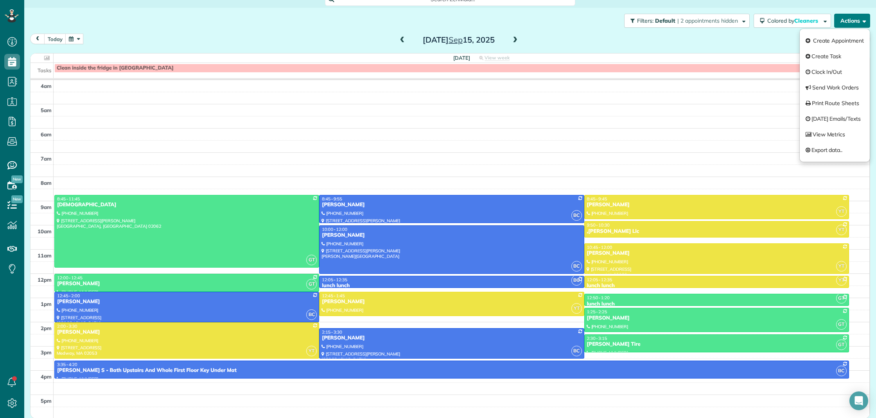
click at [843, 23] on button "Actions" at bounding box center [852, 21] width 36 height 14
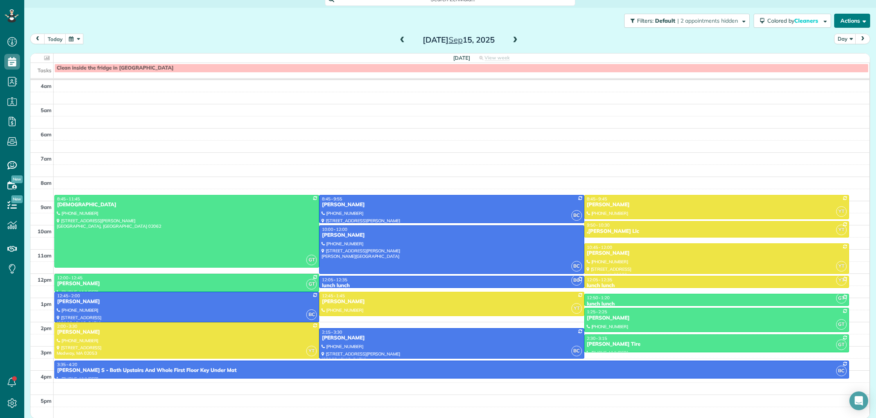
click at [843, 21] on button "Actions" at bounding box center [852, 21] width 36 height 14
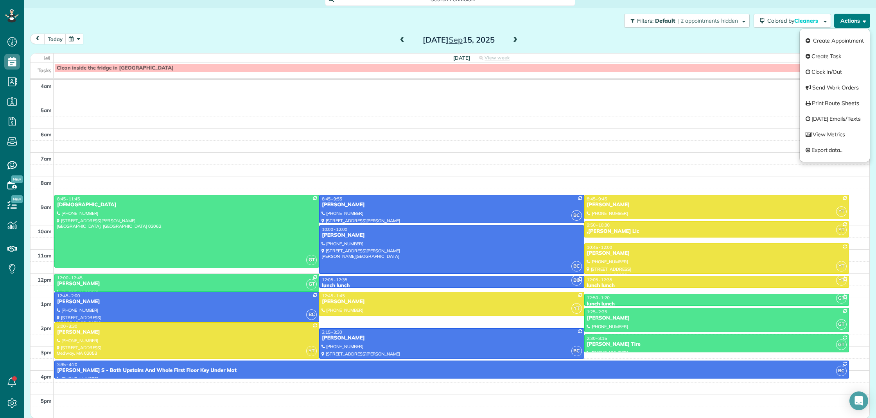
click at [843, 21] on button "Actions" at bounding box center [852, 21] width 36 height 14
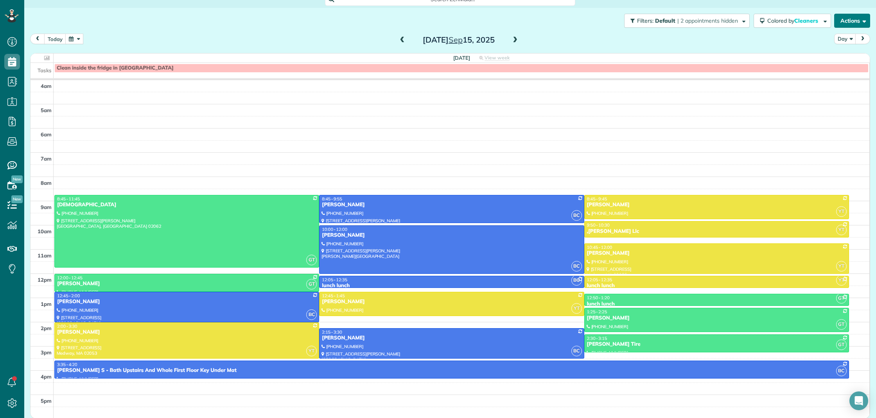
click at [844, 20] on button "Actions" at bounding box center [852, 21] width 36 height 14
click at [855, 23] on button "Actions" at bounding box center [852, 21] width 36 height 14
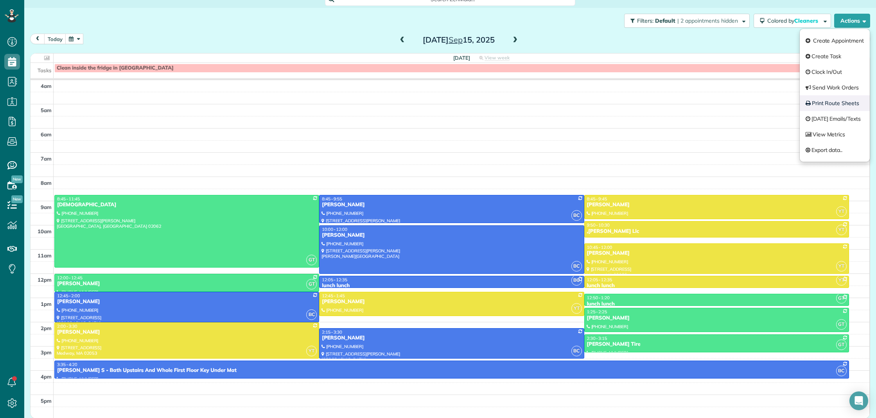
click at [829, 105] on link "Print Route Sheets" at bounding box center [835, 103] width 70 height 16
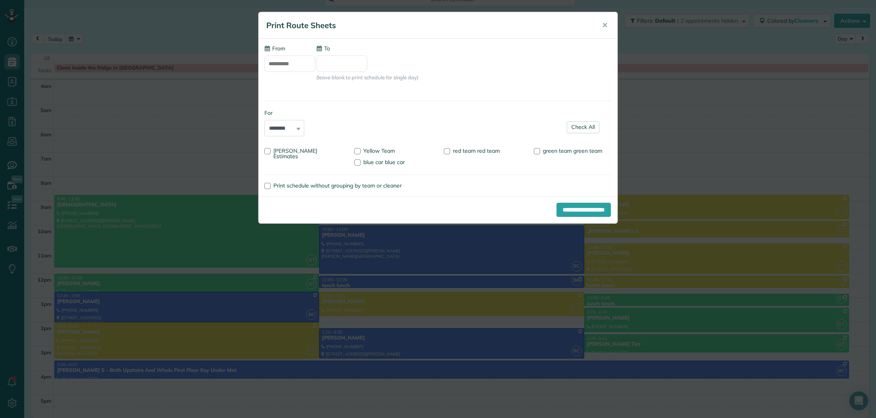
type input "**********"
click at [536, 151] on div at bounding box center [537, 151] width 6 height 6
click at [677, 127] on div "**********" at bounding box center [438, 209] width 876 height 418
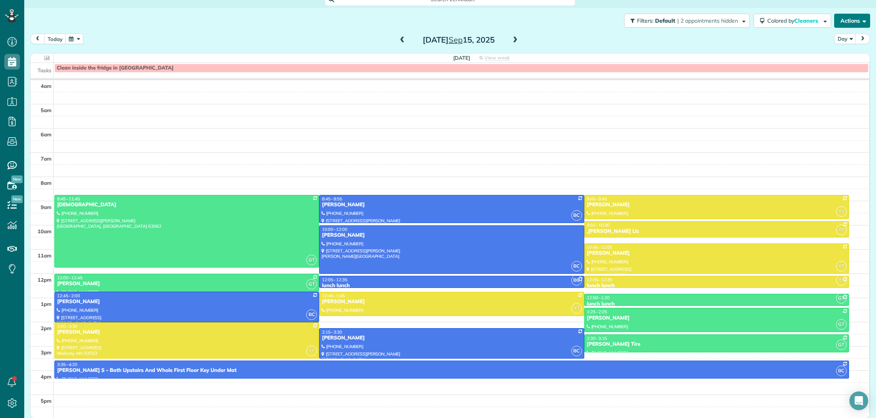
click at [855, 23] on button "Actions" at bounding box center [852, 21] width 36 height 14
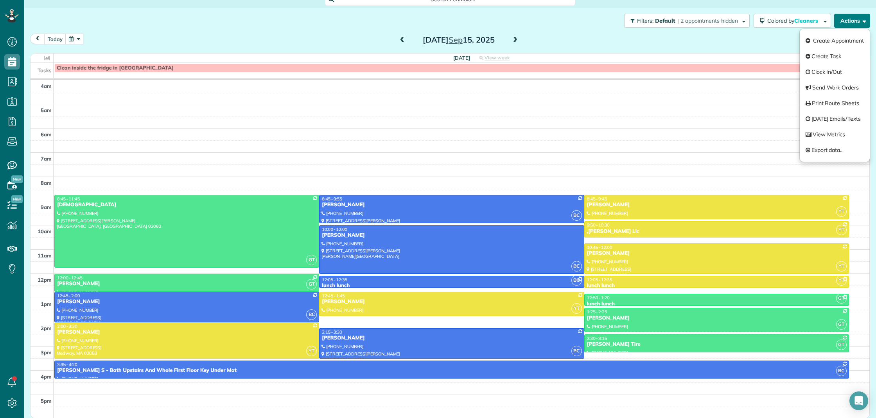
click at [855, 23] on button "Actions" at bounding box center [852, 21] width 36 height 14
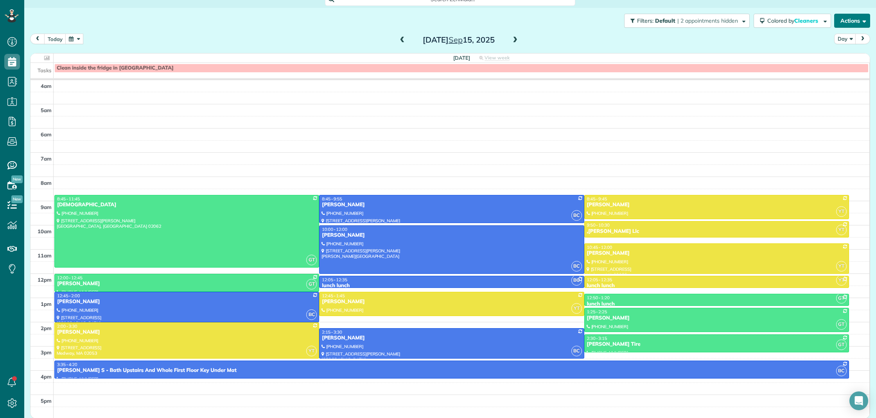
click at [853, 23] on button "Actions" at bounding box center [852, 21] width 36 height 14
click at [849, 20] on button "Actions" at bounding box center [852, 21] width 36 height 14
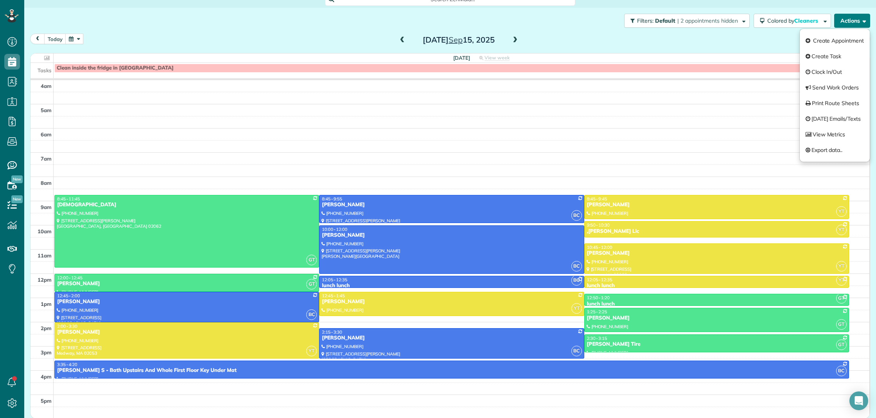
drag, startPoint x: 849, startPoint y: 21, endPoint x: 853, endPoint y: 25, distance: 5.5
click at [849, 21] on button "Actions" at bounding box center [852, 21] width 36 height 14
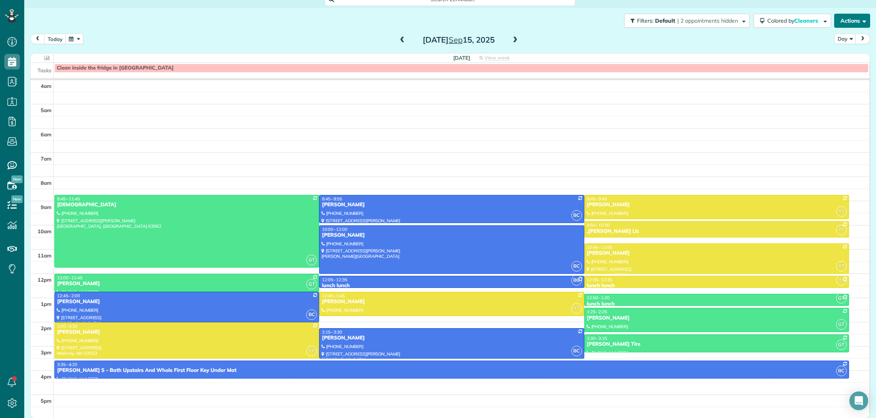
click at [853, 24] on button "Actions" at bounding box center [852, 21] width 36 height 14
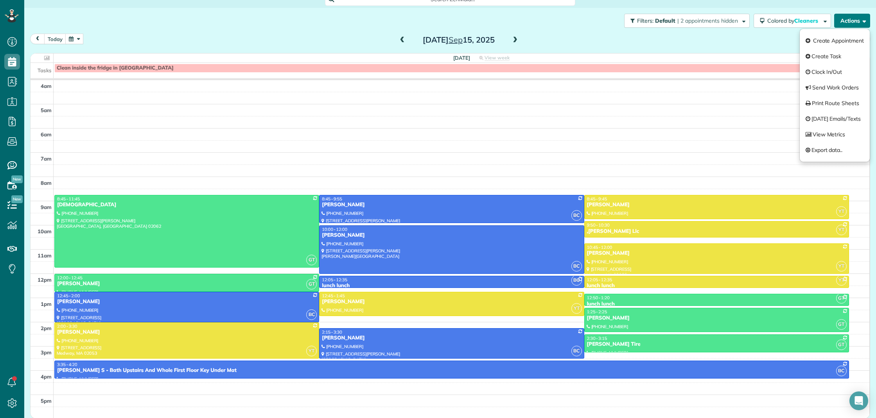
click at [853, 24] on button "Actions" at bounding box center [852, 21] width 36 height 14
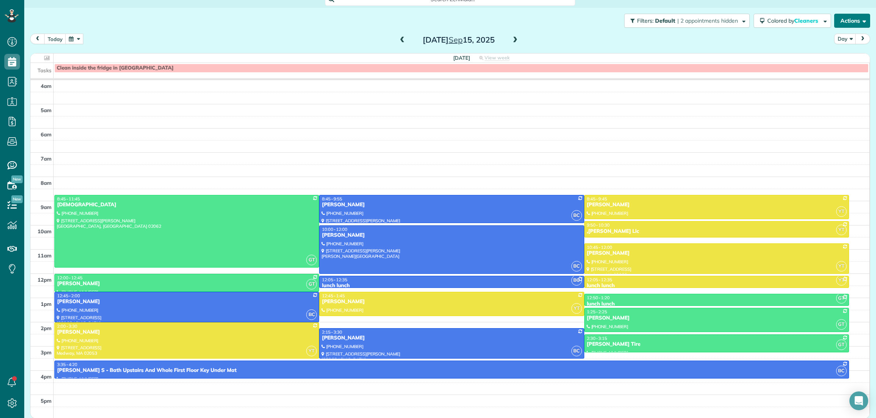
click at [853, 24] on button "Actions" at bounding box center [852, 21] width 36 height 14
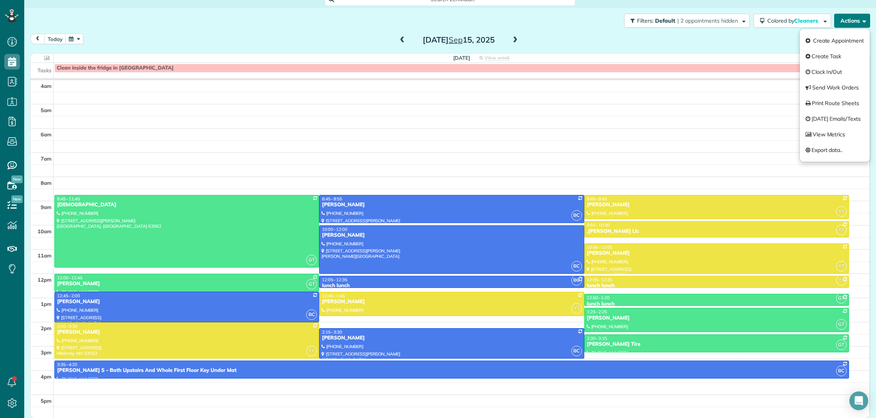
click at [853, 24] on button "Actions" at bounding box center [852, 21] width 36 height 14
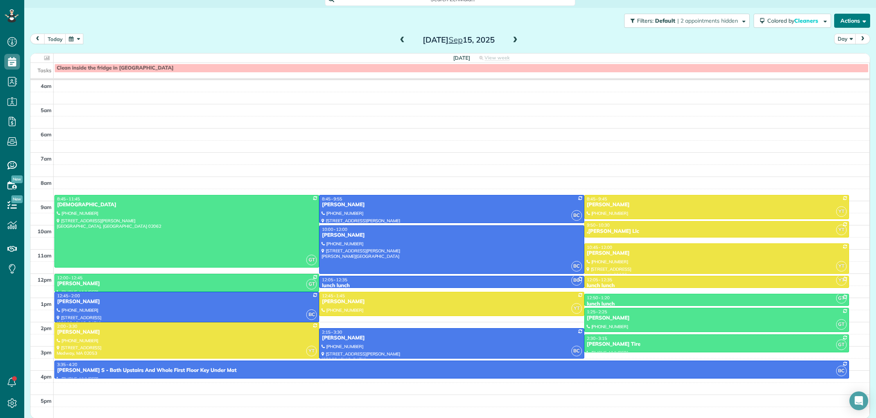
click at [852, 21] on button "Actions" at bounding box center [852, 21] width 36 height 14
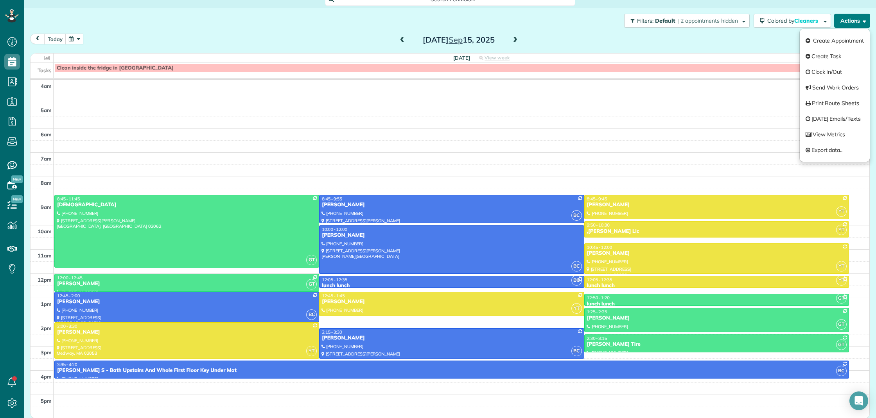
click at [852, 21] on button "Actions" at bounding box center [852, 21] width 36 height 14
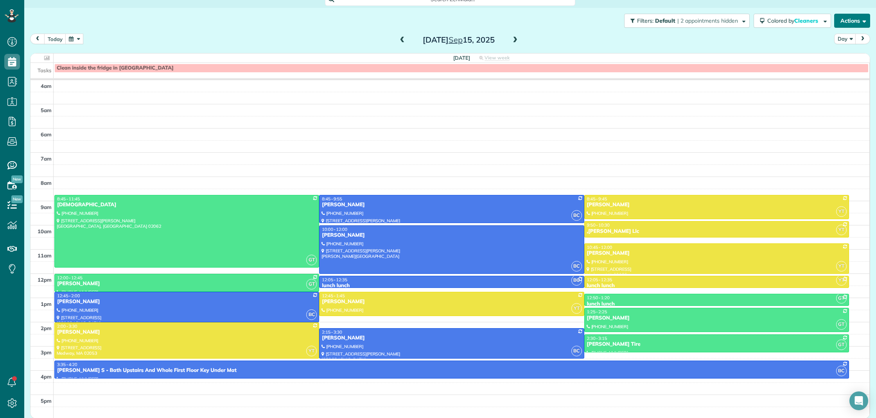
click at [863, 16] on button "Actions" at bounding box center [852, 21] width 36 height 14
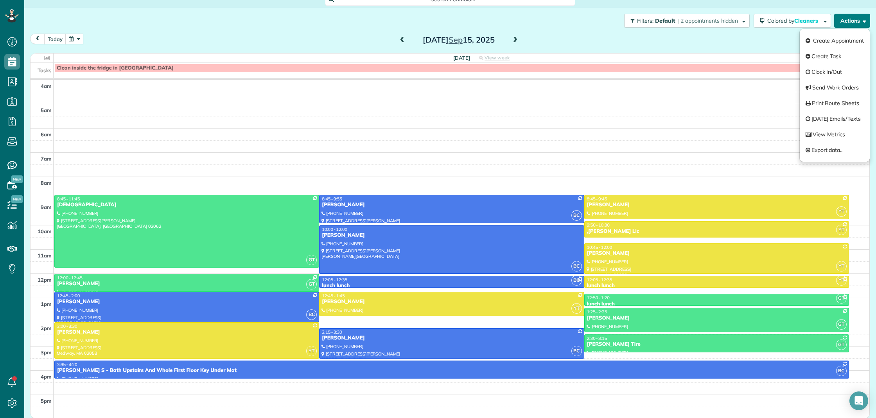
drag, startPoint x: 863, startPoint y: 16, endPoint x: 851, endPoint y: 23, distance: 14.6
click at [863, 16] on button "Actions" at bounding box center [852, 21] width 36 height 14
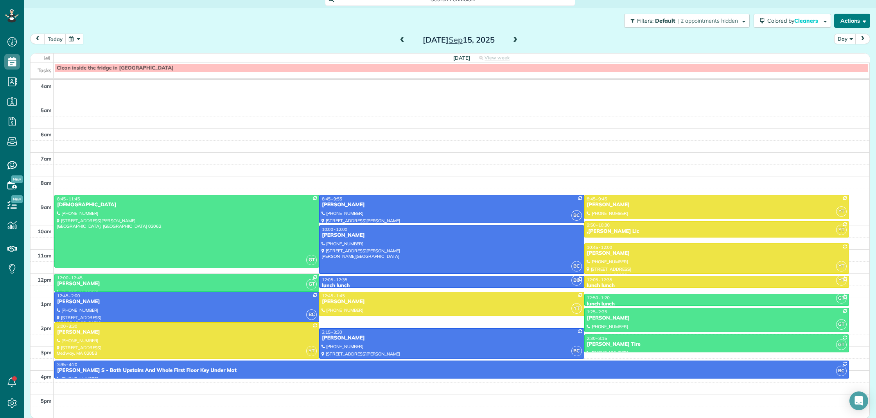
click at [851, 23] on button "Actions" at bounding box center [852, 21] width 36 height 14
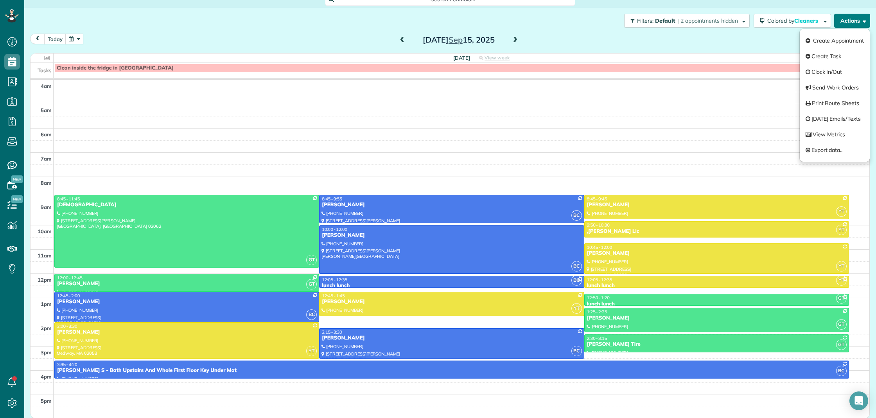
click at [851, 23] on button "Actions" at bounding box center [852, 21] width 36 height 14
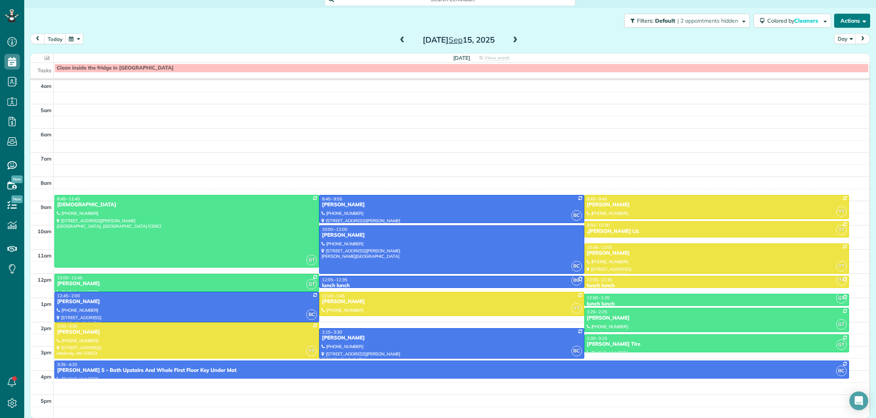
click at [851, 23] on button "Actions" at bounding box center [852, 21] width 36 height 14
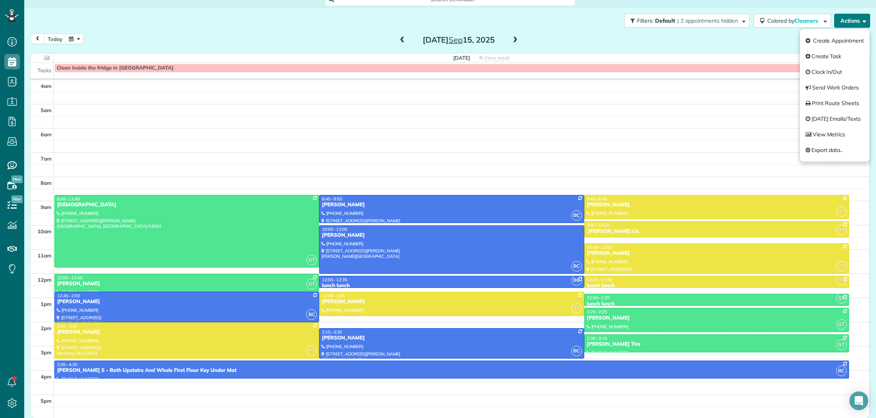
click at [851, 23] on button "Actions" at bounding box center [852, 21] width 36 height 14
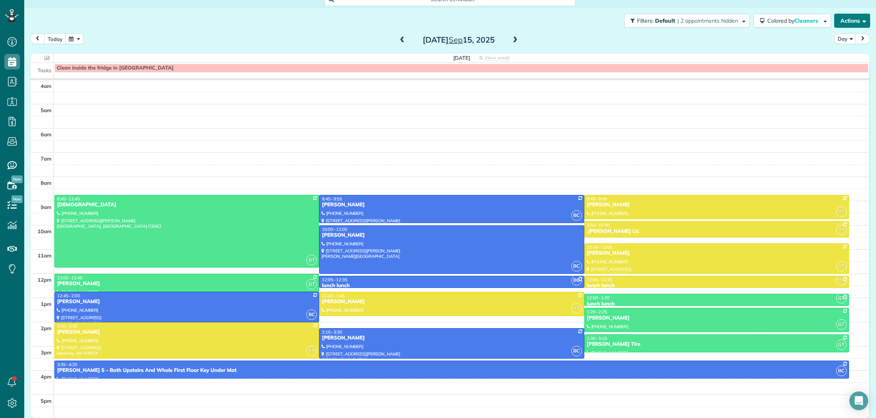
click at [852, 23] on button "Actions" at bounding box center [852, 21] width 36 height 14
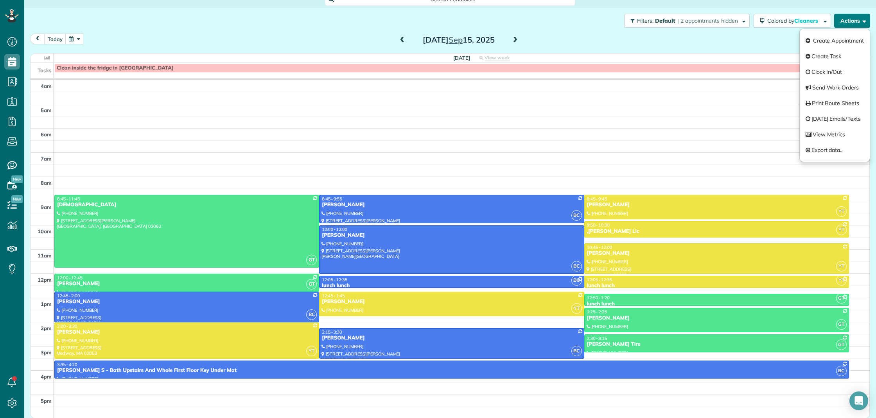
click at [852, 23] on button "Actions" at bounding box center [852, 21] width 36 height 14
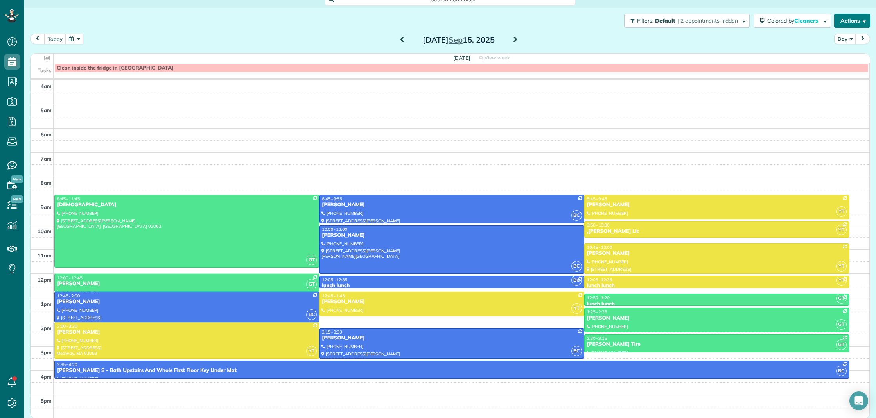
click at [852, 23] on button "Actions" at bounding box center [852, 21] width 36 height 14
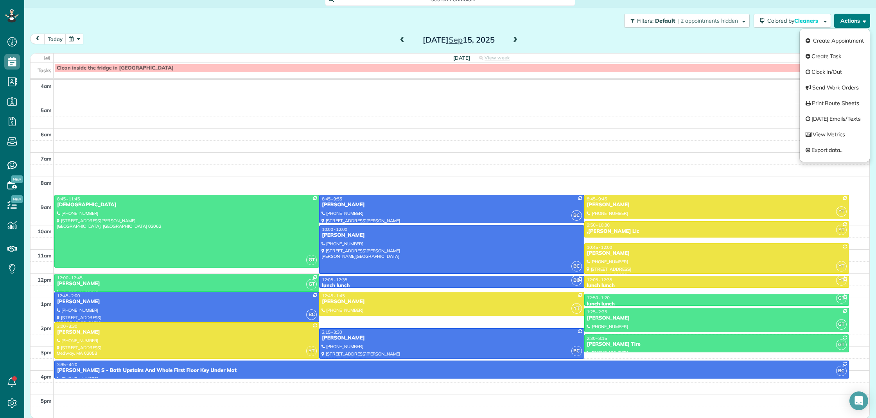
click at [852, 23] on button "Actions" at bounding box center [852, 21] width 36 height 14
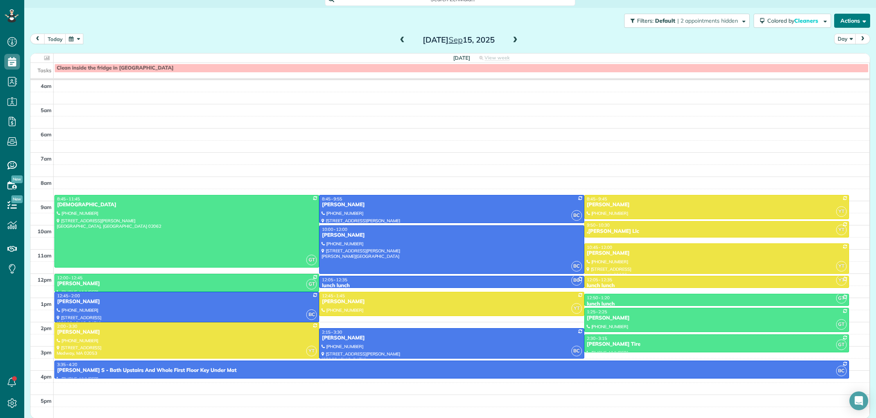
click at [851, 22] on button "Actions" at bounding box center [852, 21] width 36 height 14
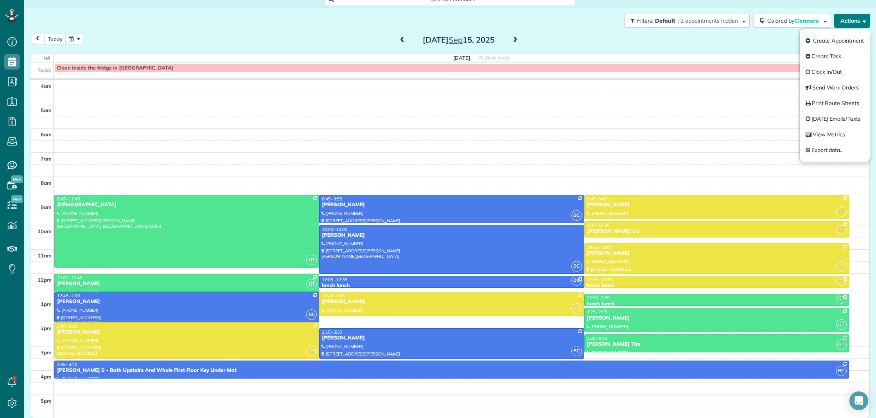
click at [851, 22] on button "Actions" at bounding box center [852, 21] width 36 height 14
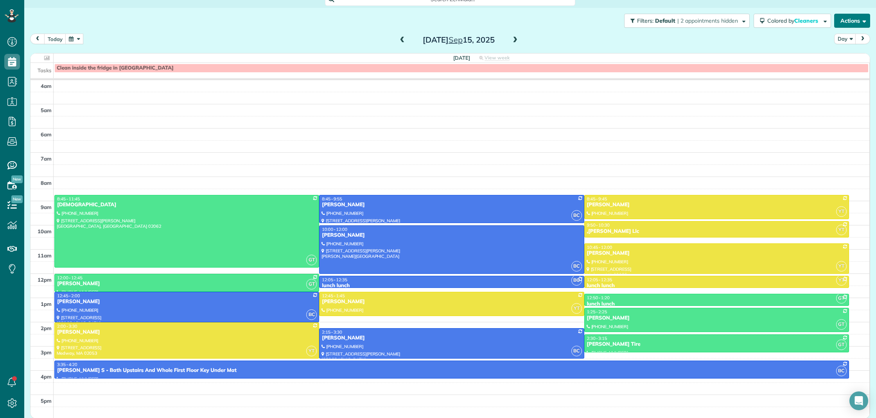
click at [848, 24] on button "Actions" at bounding box center [852, 21] width 36 height 14
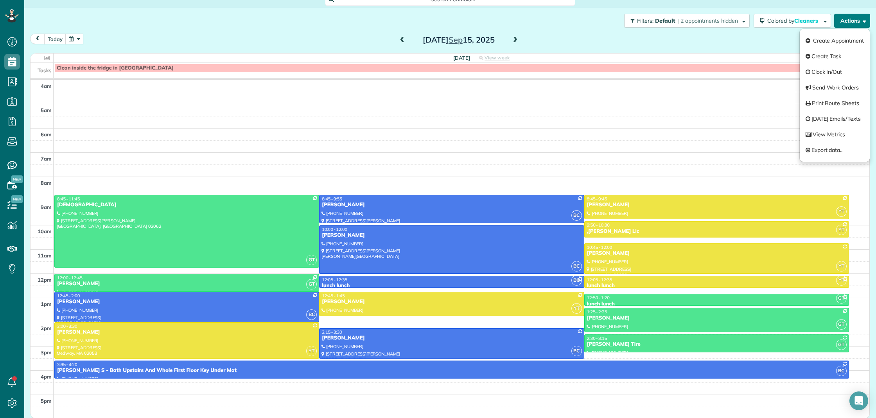
click at [848, 24] on button "Actions" at bounding box center [852, 21] width 36 height 14
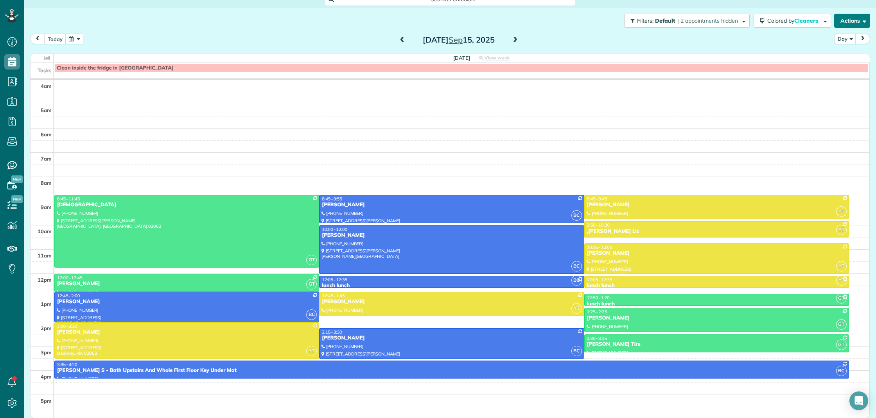
click at [849, 23] on button "Actions" at bounding box center [852, 21] width 36 height 14
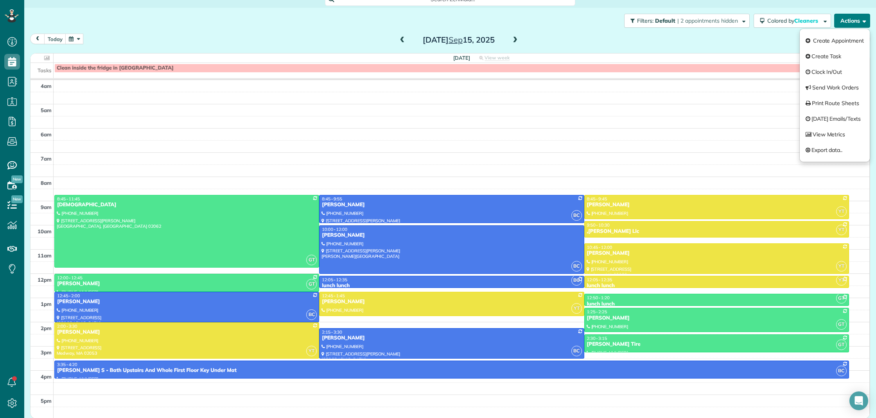
click at [849, 23] on button "Actions" at bounding box center [852, 21] width 36 height 14
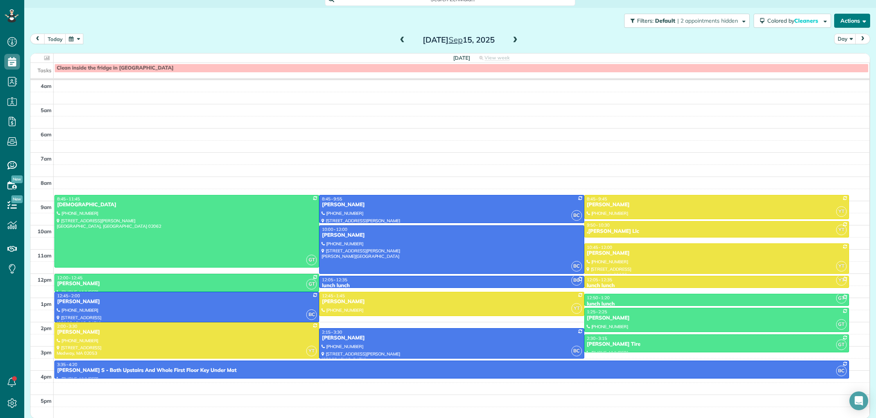
click at [850, 23] on button "Actions" at bounding box center [852, 21] width 36 height 14
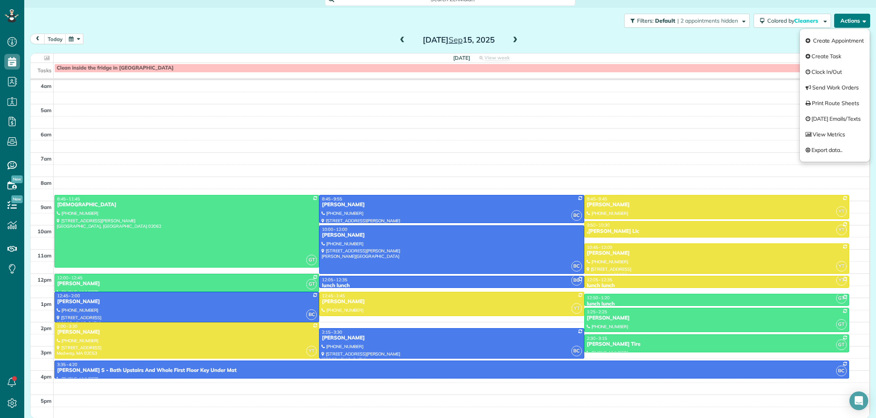
click at [850, 23] on button "Actions" at bounding box center [852, 21] width 36 height 14
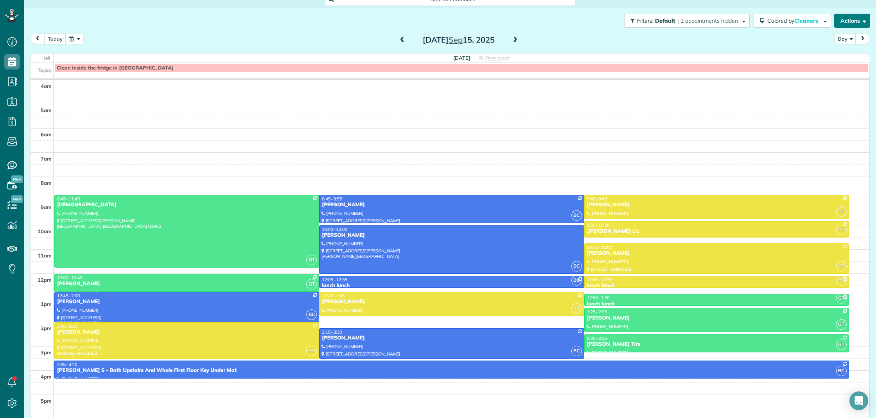
click at [850, 22] on button "Actions" at bounding box center [852, 21] width 36 height 14
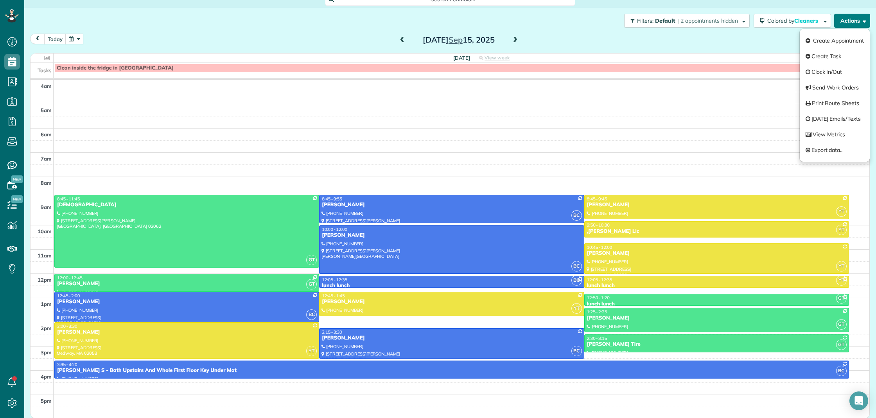
click at [850, 22] on button "Actions" at bounding box center [852, 21] width 36 height 14
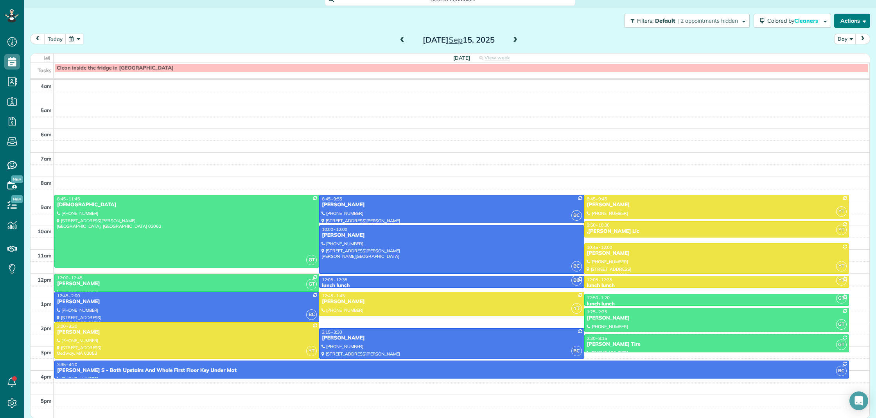
click at [850, 16] on button "Actions" at bounding box center [852, 21] width 36 height 14
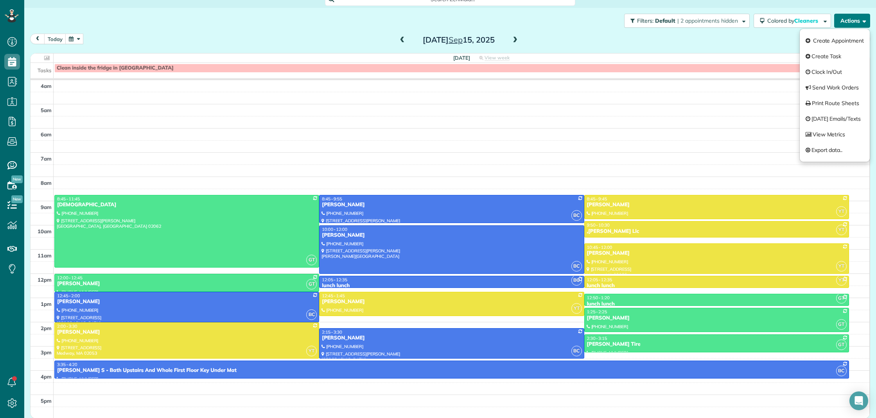
drag, startPoint x: 850, startPoint y: 16, endPoint x: 849, endPoint y: 23, distance: 7.4
click at [850, 16] on button "Actions" at bounding box center [852, 21] width 36 height 14
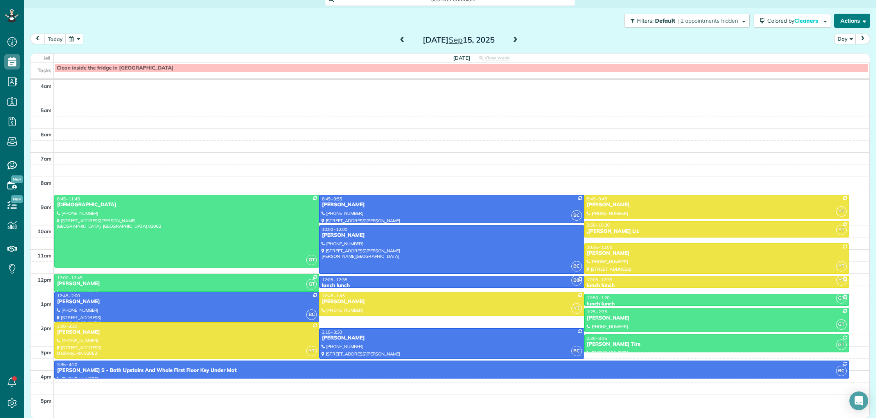
click at [849, 23] on button "Actions" at bounding box center [852, 21] width 36 height 14
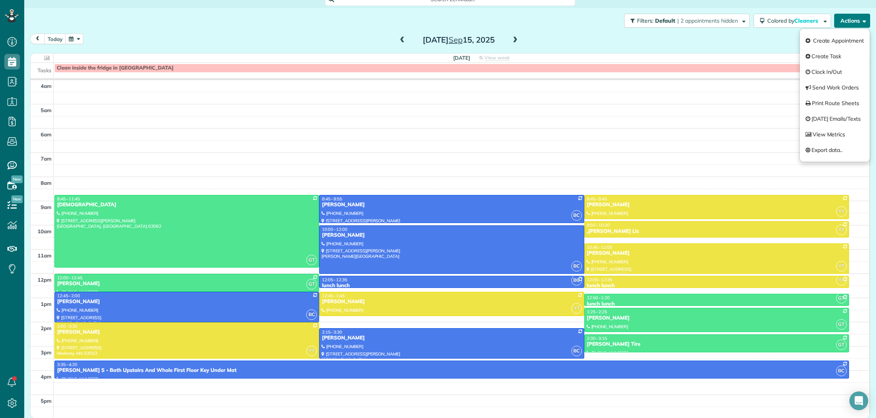
click at [849, 23] on button "Actions" at bounding box center [852, 21] width 36 height 14
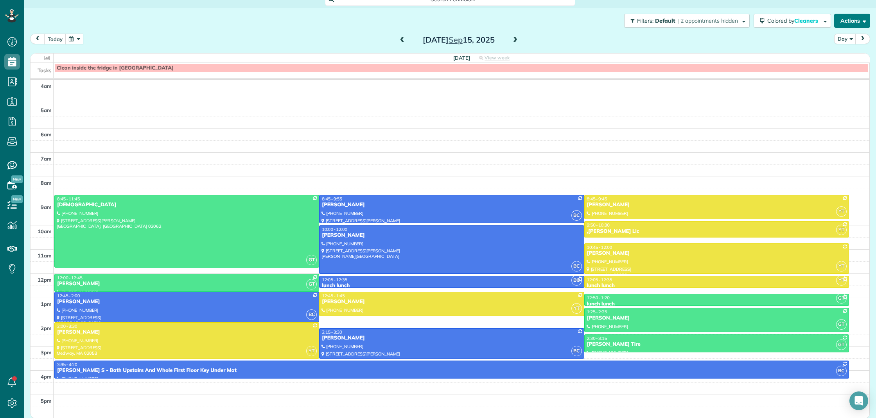
click at [852, 20] on button "Actions" at bounding box center [852, 21] width 36 height 14
click at [853, 16] on button "Actions" at bounding box center [852, 21] width 36 height 14
drag, startPoint x: 853, startPoint y: 16, endPoint x: 824, endPoint y: 48, distance: 43.7
click at [853, 16] on button "Actions" at bounding box center [852, 21] width 36 height 14
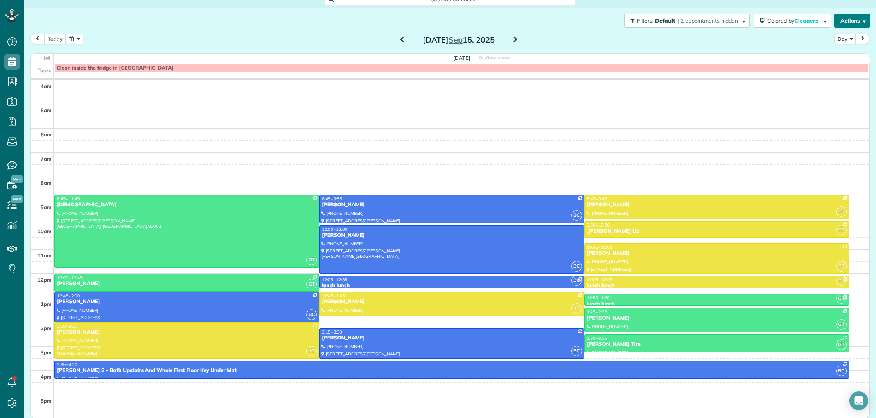
click at [853, 23] on button "Actions" at bounding box center [852, 21] width 36 height 14
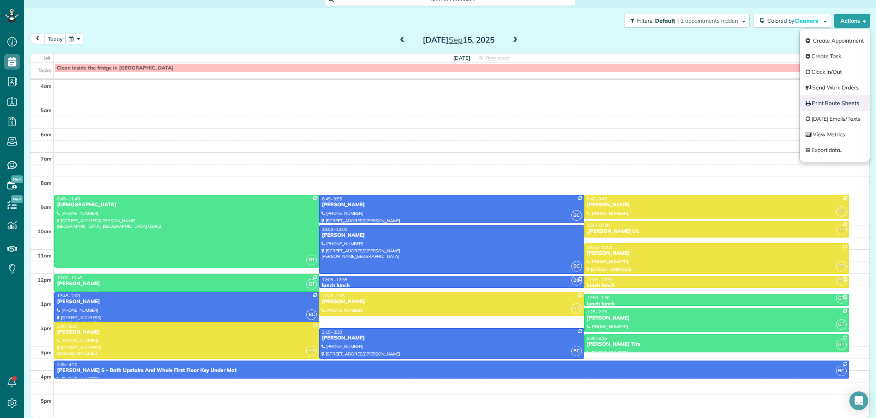
click at [829, 106] on link "Print Route Sheets" at bounding box center [835, 103] width 70 height 16
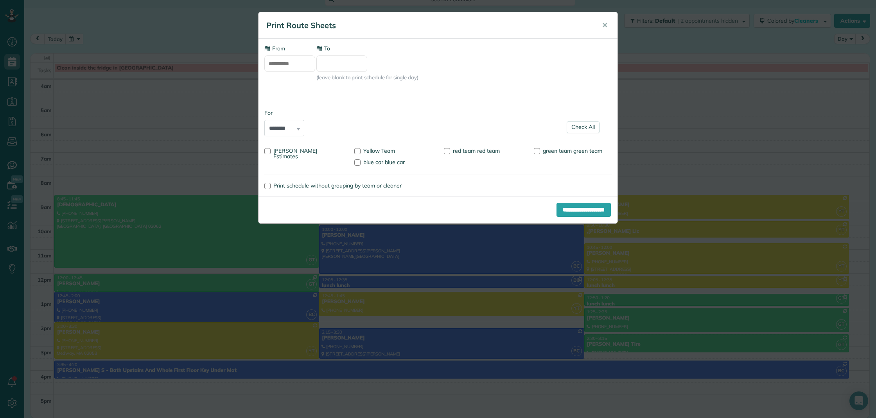
click at [773, 116] on div "**********" at bounding box center [438, 209] width 876 height 418
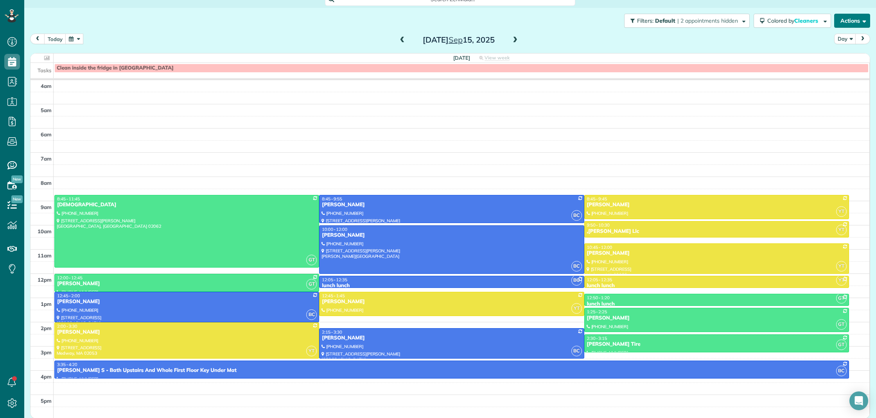
click at [855, 25] on button "Actions" at bounding box center [852, 21] width 36 height 14
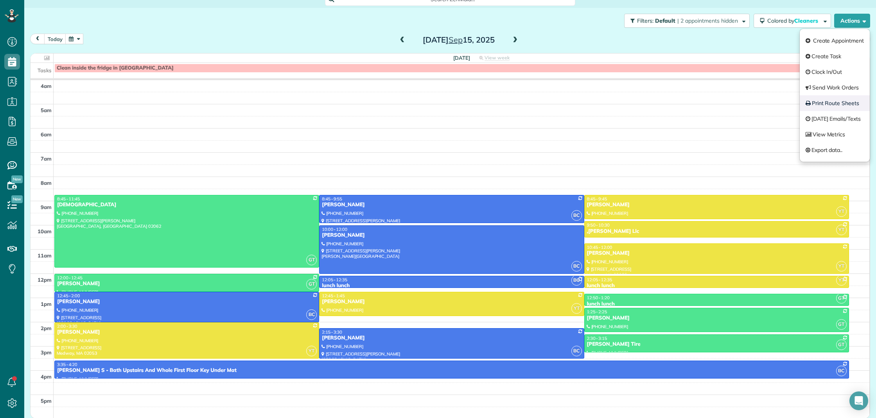
click at [833, 105] on link "Print Route Sheets" at bounding box center [835, 103] width 70 height 16
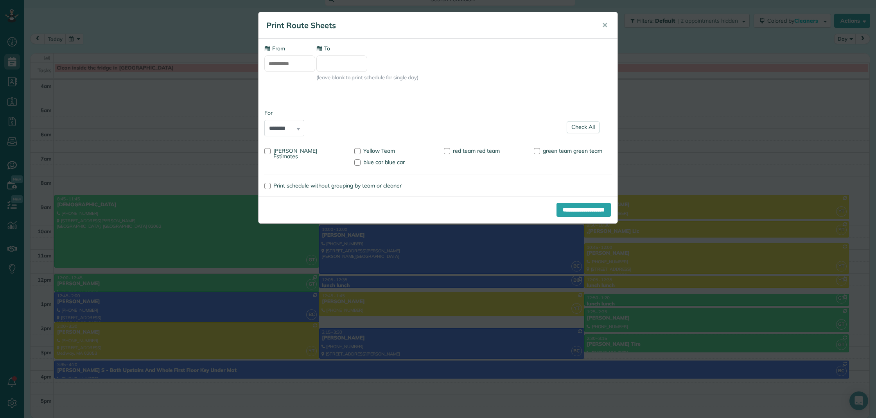
type input "**********"
click at [684, 228] on div "**********" at bounding box center [438, 209] width 876 height 418
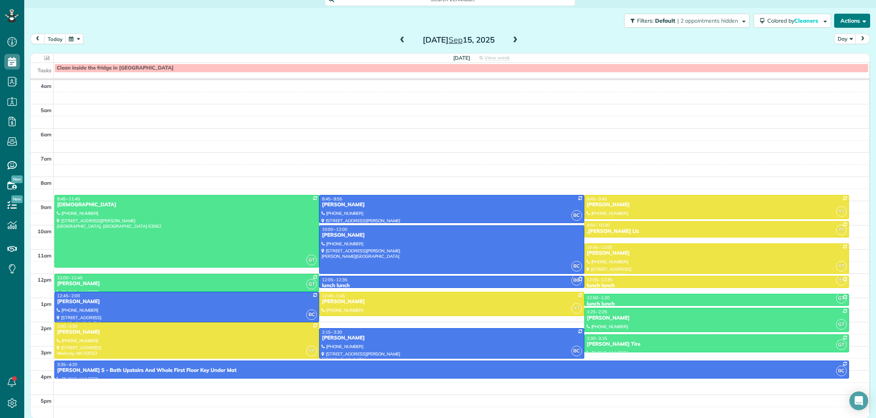
click at [845, 22] on button "Actions" at bounding box center [852, 21] width 36 height 14
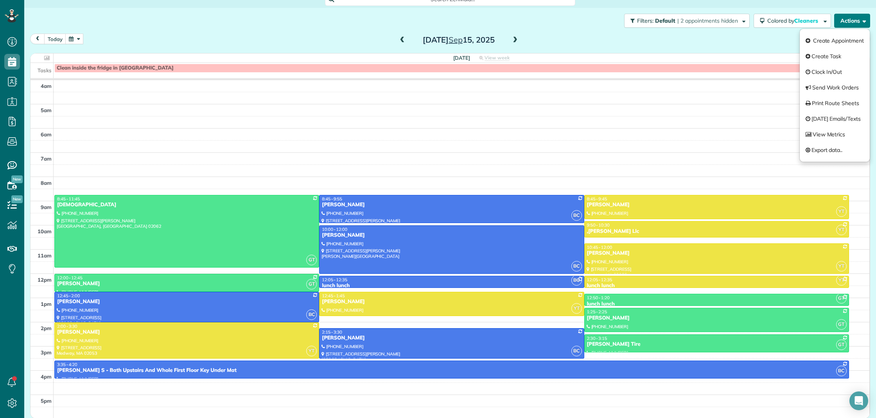
click at [860, 16] on button "Actions" at bounding box center [852, 21] width 36 height 14
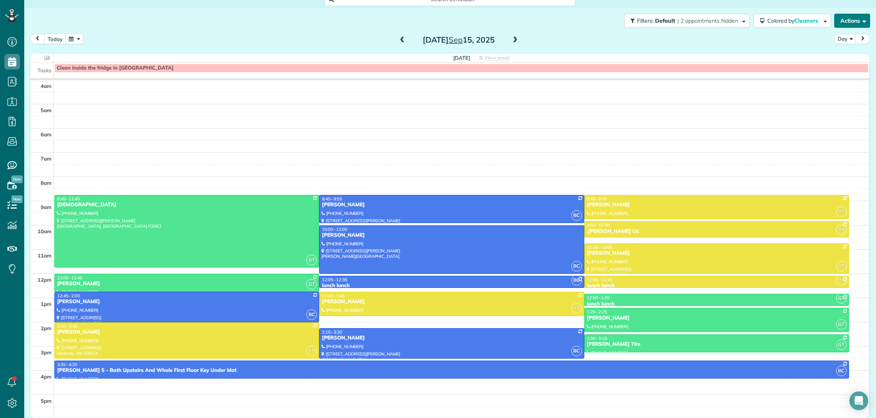
click at [855, 20] on button "Actions" at bounding box center [852, 21] width 36 height 14
drag, startPoint x: 855, startPoint y: 20, endPoint x: 849, endPoint y: 32, distance: 13.5
click at [855, 20] on button "Actions" at bounding box center [852, 21] width 36 height 14
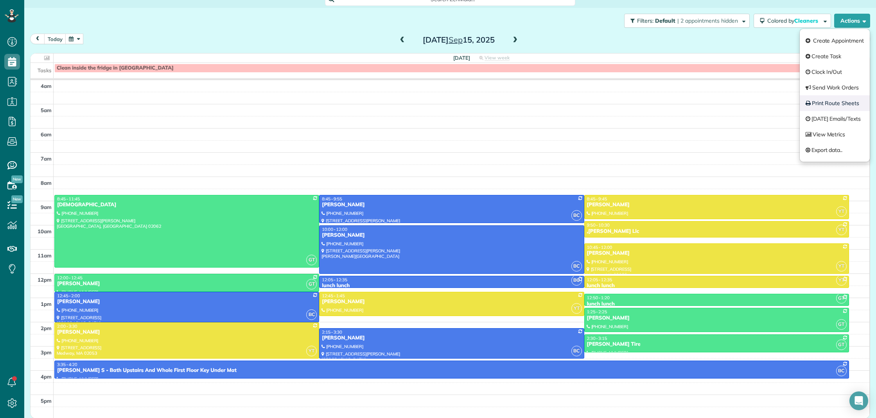
click at [829, 107] on link "Print Route Sheets" at bounding box center [835, 103] width 70 height 16
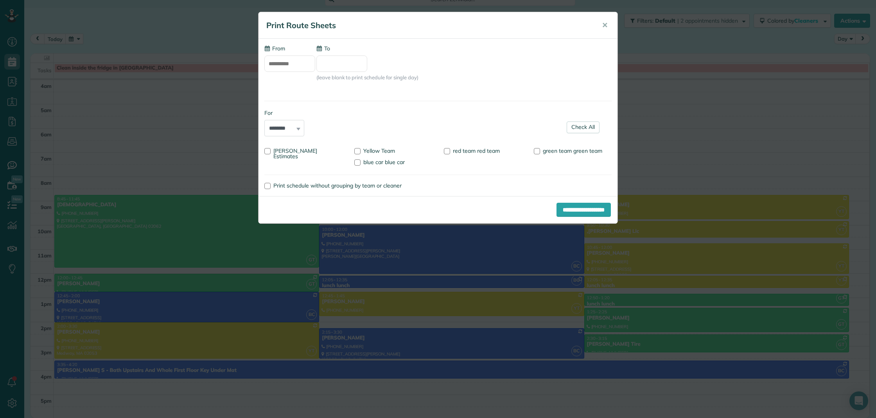
type input "**********"
click at [537, 152] on div at bounding box center [537, 151] width 6 height 6
click at [354, 165] on div at bounding box center [357, 163] width 6 height 6
click at [593, 208] on input "**********" at bounding box center [584, 210] width 54 height 14
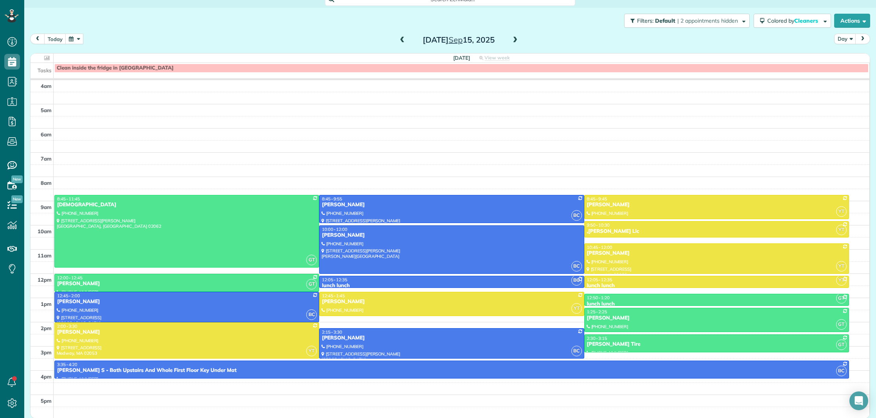
click at [511, 43] on span at bounding box center [515, 40] width 9 height 7
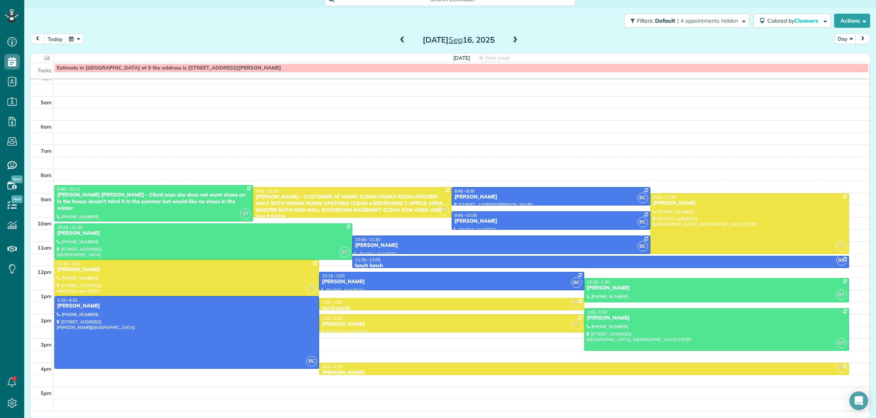
click at [513, 43] on span at bounding box center [515, 40] width 9 height 7
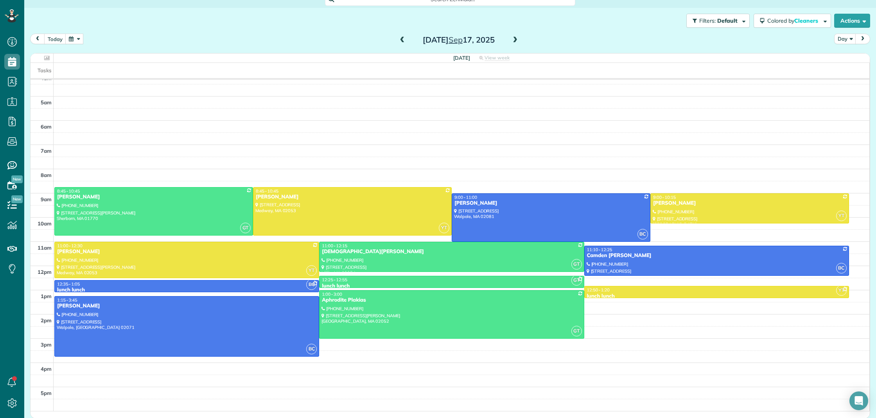
click at [513, 43] on span at bounding box center [515, 40] width 9 height 7
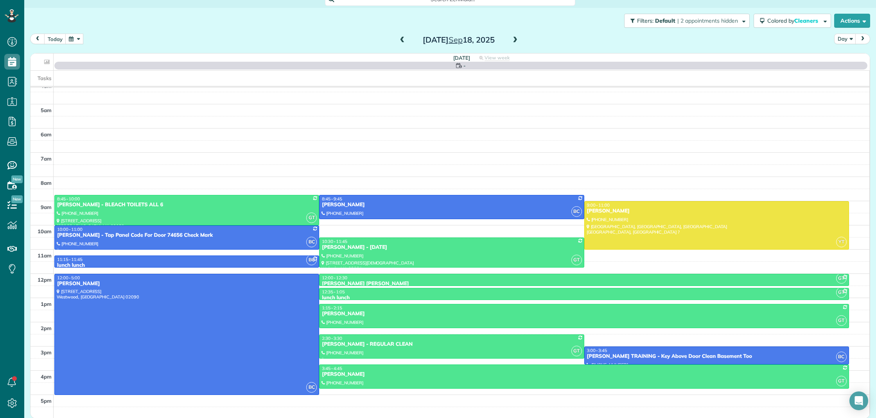
scroll to position [32, 0]
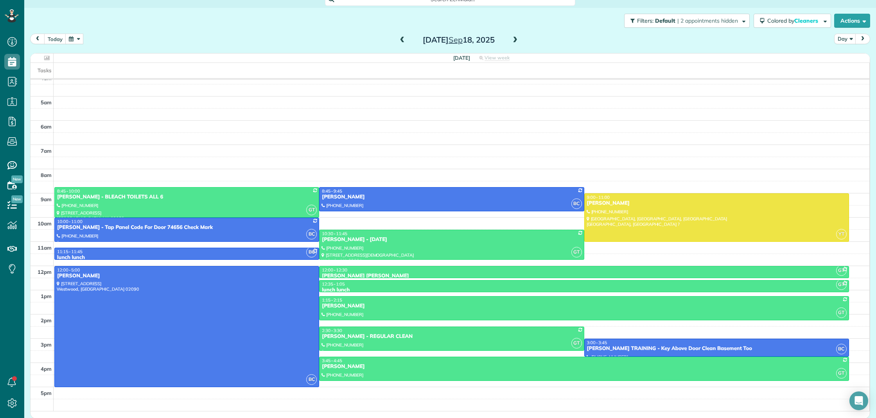
click at [401, 42] on span at bounding box center [402, 40] width 9 height 7
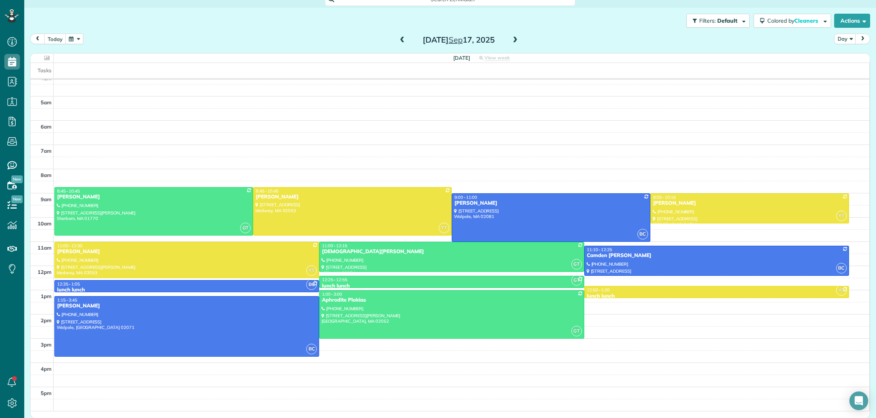
click at [401, 42] on span at bounding box center [402, 40] width 9 height 7
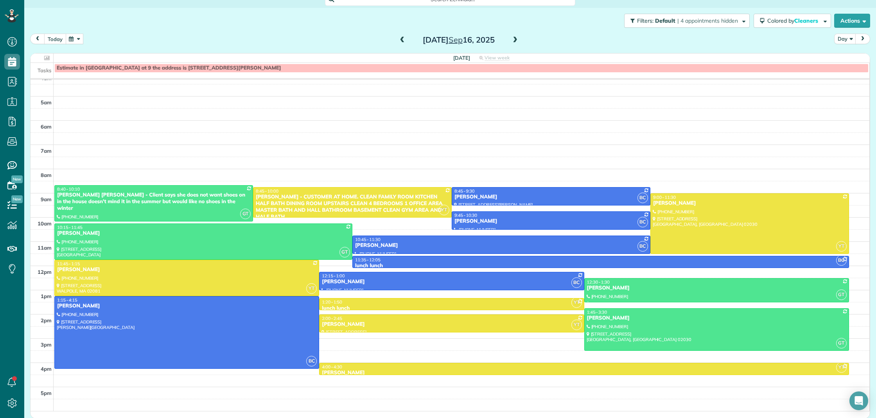
click at [56, 41] on button "today" at bounding box center [55, 39] width 22 height 11
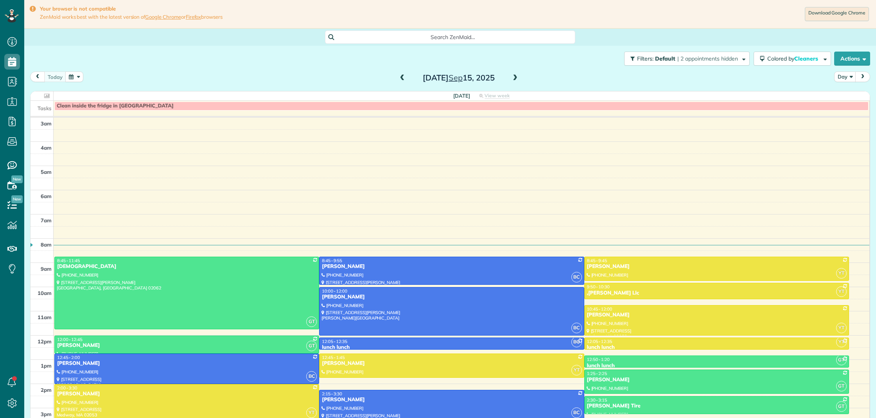
scroll to position [32, 0]
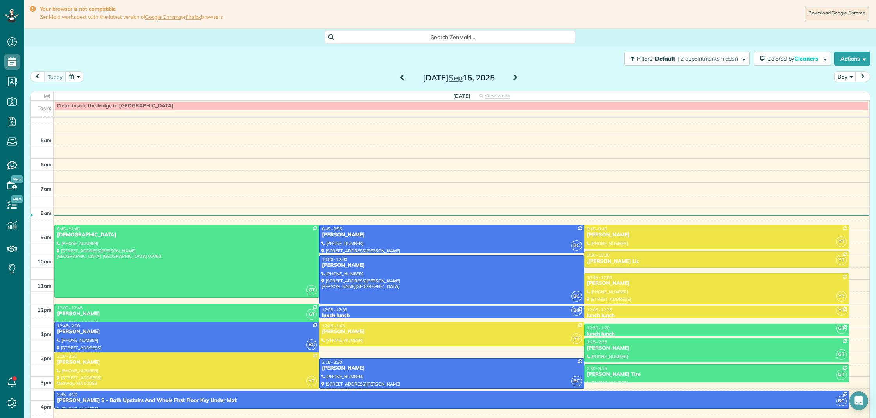
click at [72, 79] on button "button" at bounding box center [74, 77] width 18 height 11
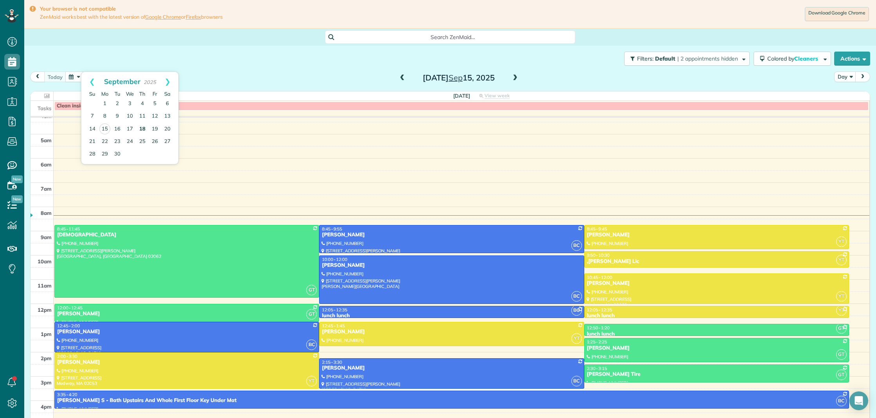
click at [142, 129] on link "18" at bounding box center [142, 129] width 13 height 13
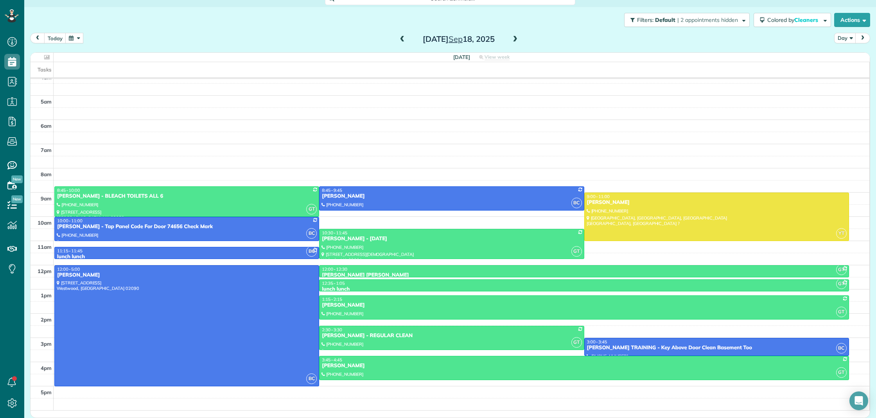
scroll to position [0, 0]
click at [72, 40] on button "button" at bounding box center [74, 38] width 18 height 11
click at [117, 93] on link "16" at bounding box center [117, 90] width 13 height 13
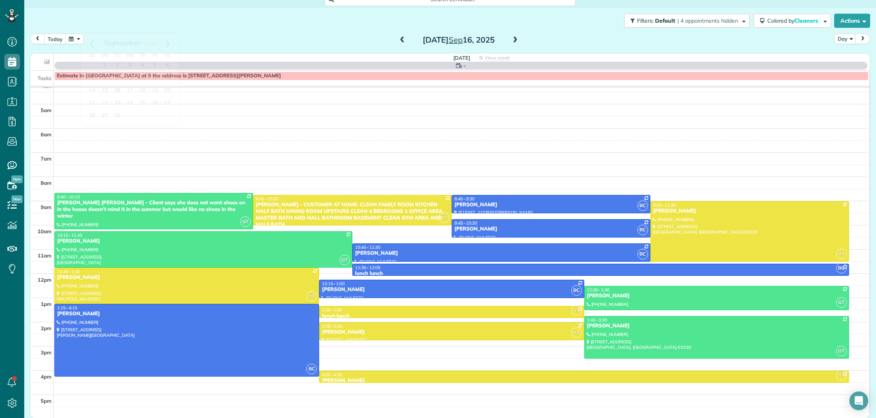
scroll to position [32, 0]
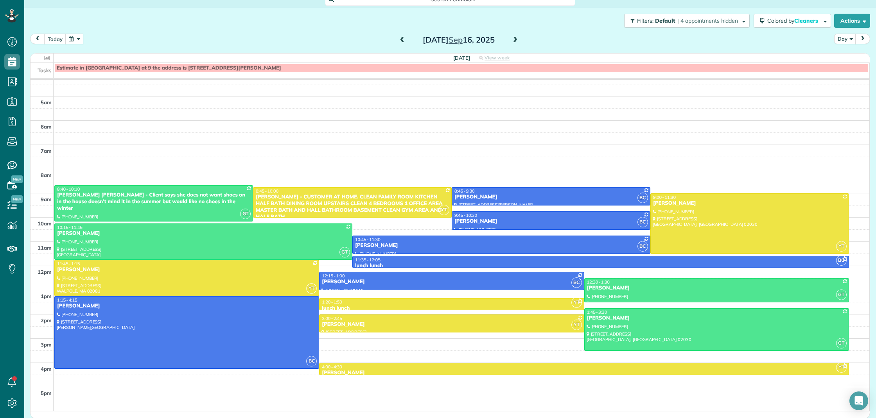
click at [514, 40] on span at bounding box center [515, 40] width 9 height 7
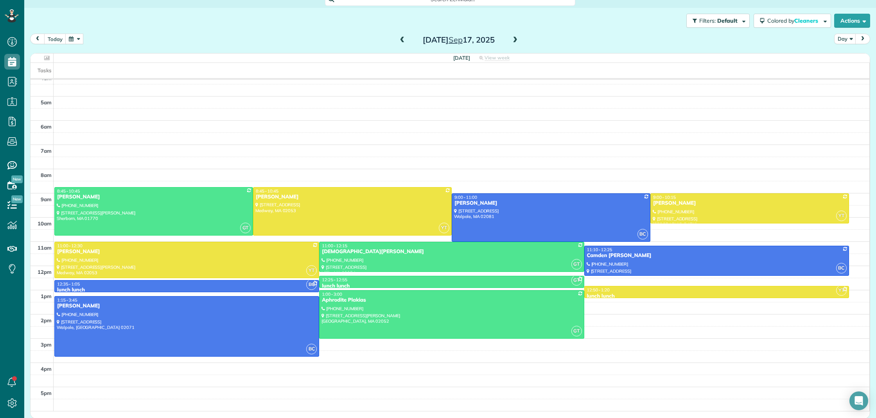
click at [517, 41] on span at bounding box center [515, 40] width 9 height 7
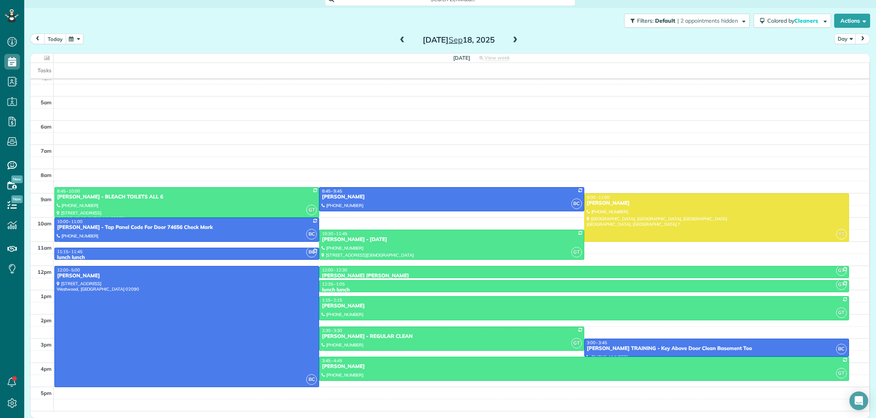
click at [54, 40] on button "today" at bounding box center [55, 39] width 22 height 11
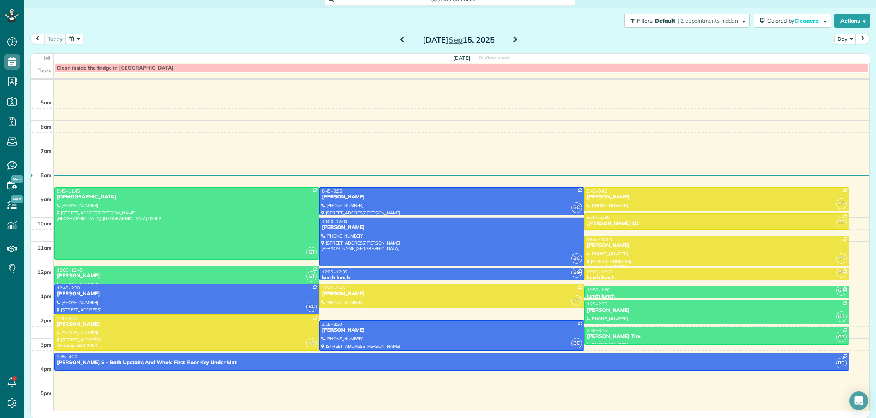
click at [514, 41] on span at bounding box center [515, 40] width 9 height 7
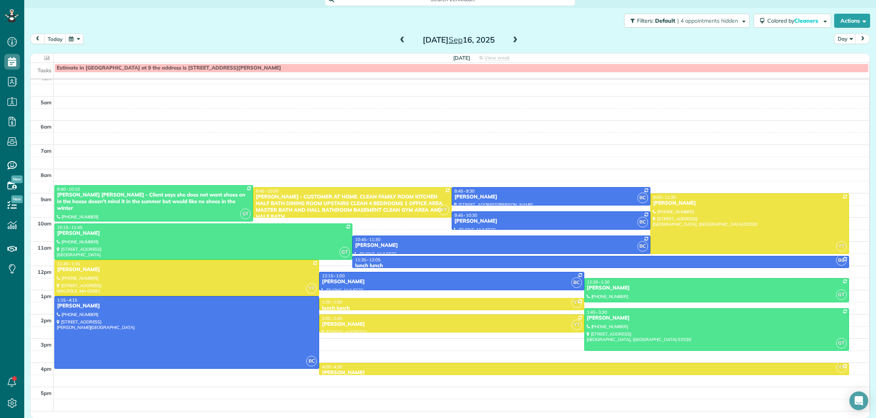
click at [402, 43] on span at bounding box center [402, 40] width 9 height 7
